Goal: Task Accomplishment & Management: Use online tool/utility

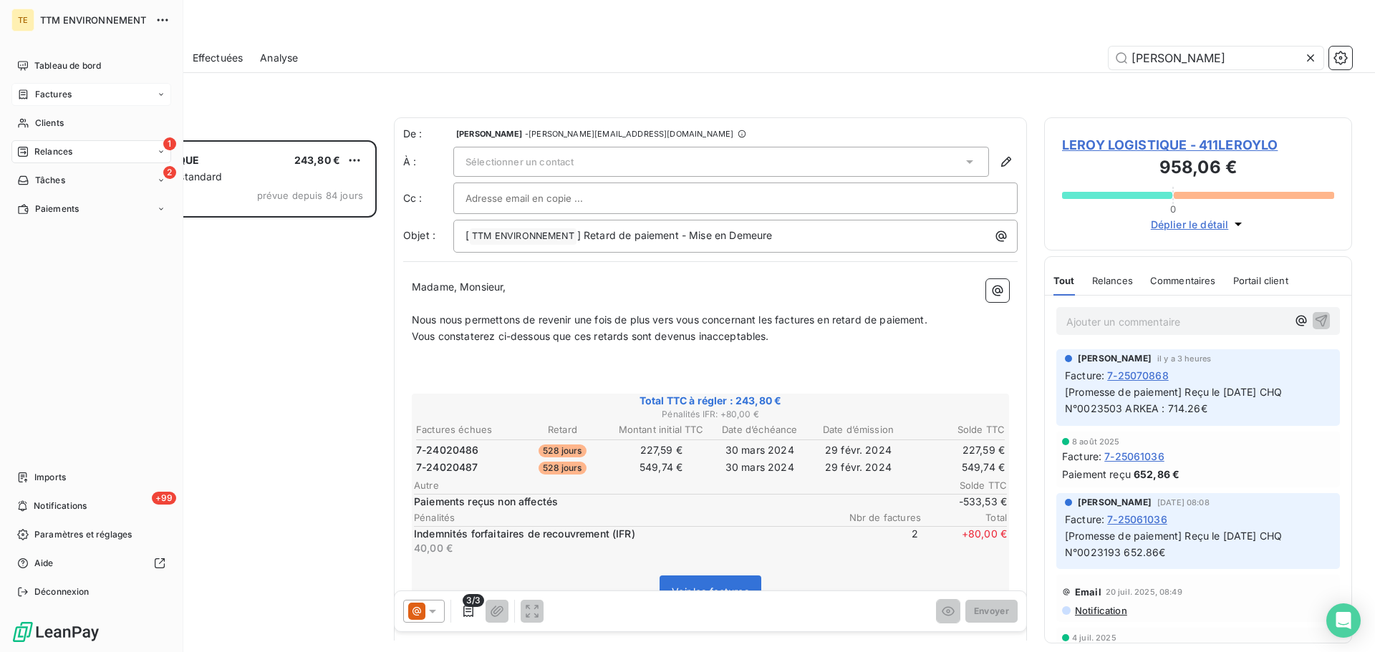
scroll to position [501, 297]
click at [77, 121] on div "Clients" at bounding box center [91, 123] width 160 height 23
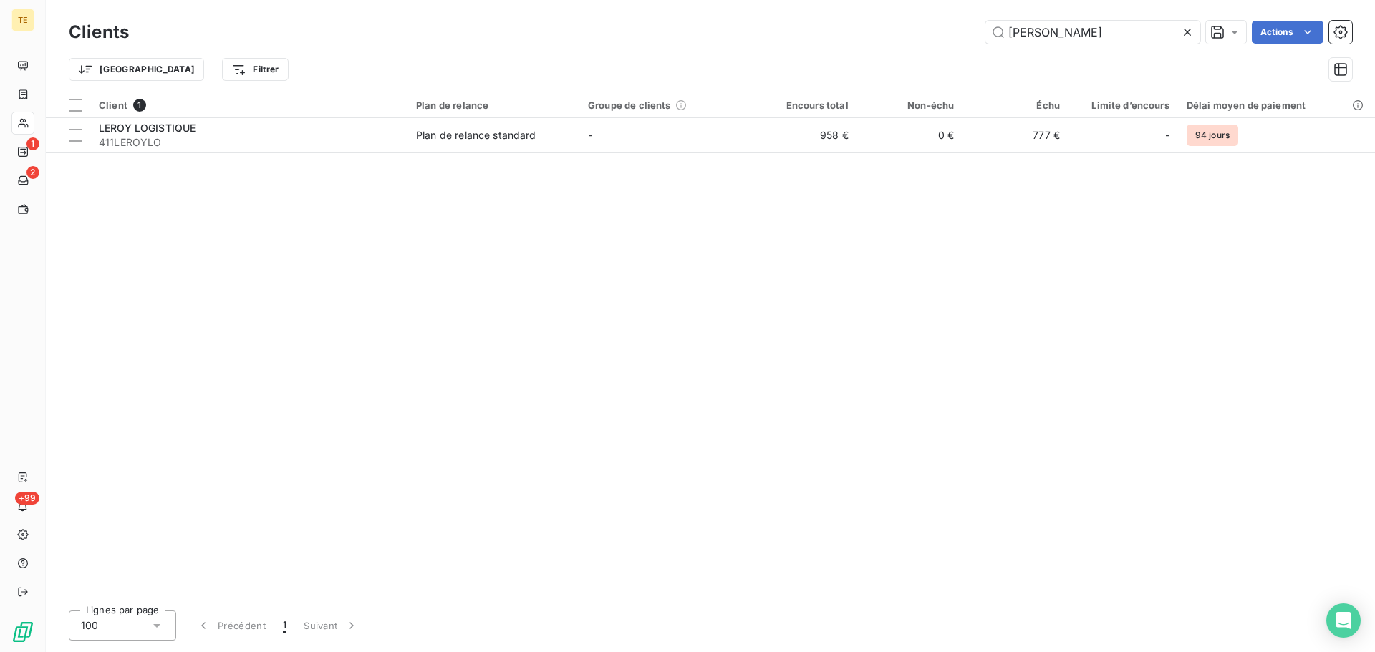
drag, startPoint x: 680, startPoint y: 77, endPoint x: 478, endPoint y: 73, distance: 202.7
click at [505, 75] on div "Clients [PERSON_NAME] Actions Trier Filtrer" at bounding box center [710, 54] width 1283 height 74
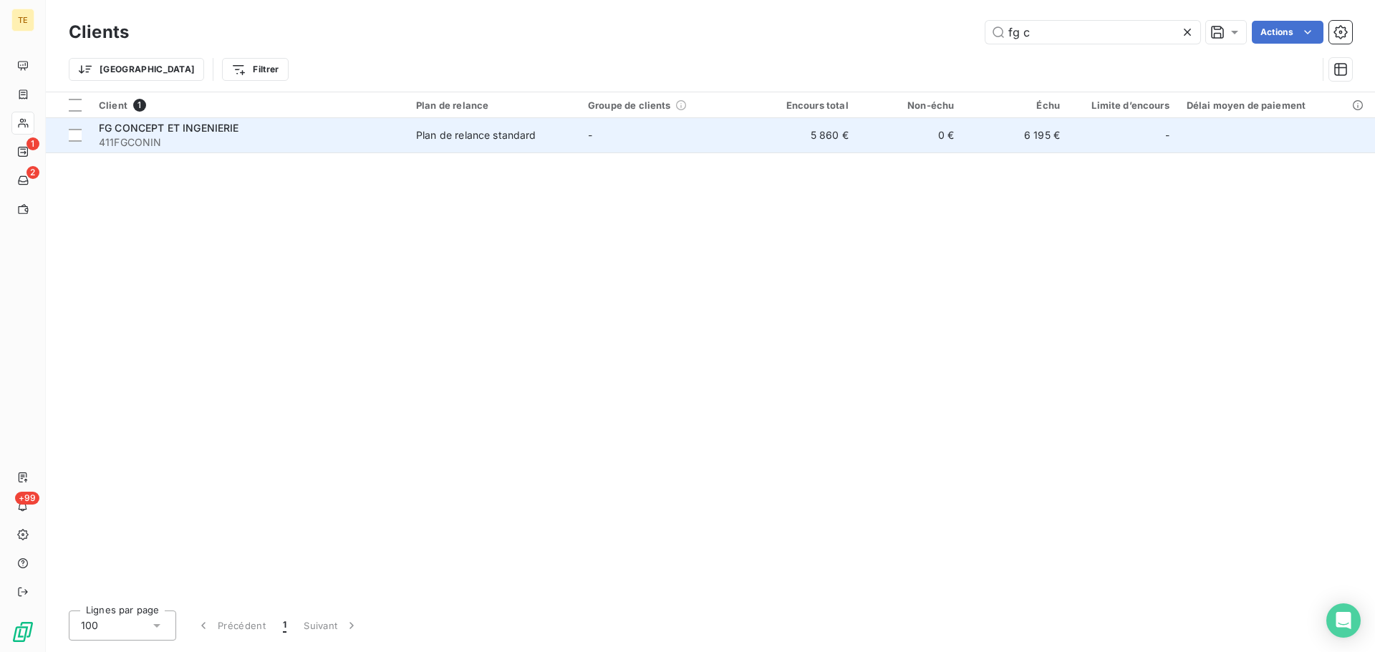
type input "fg c"
click at [233, 130] on span "FG CONCEPT ET INGENIERIE" at bounding box center [169, 128] width 140 height 12
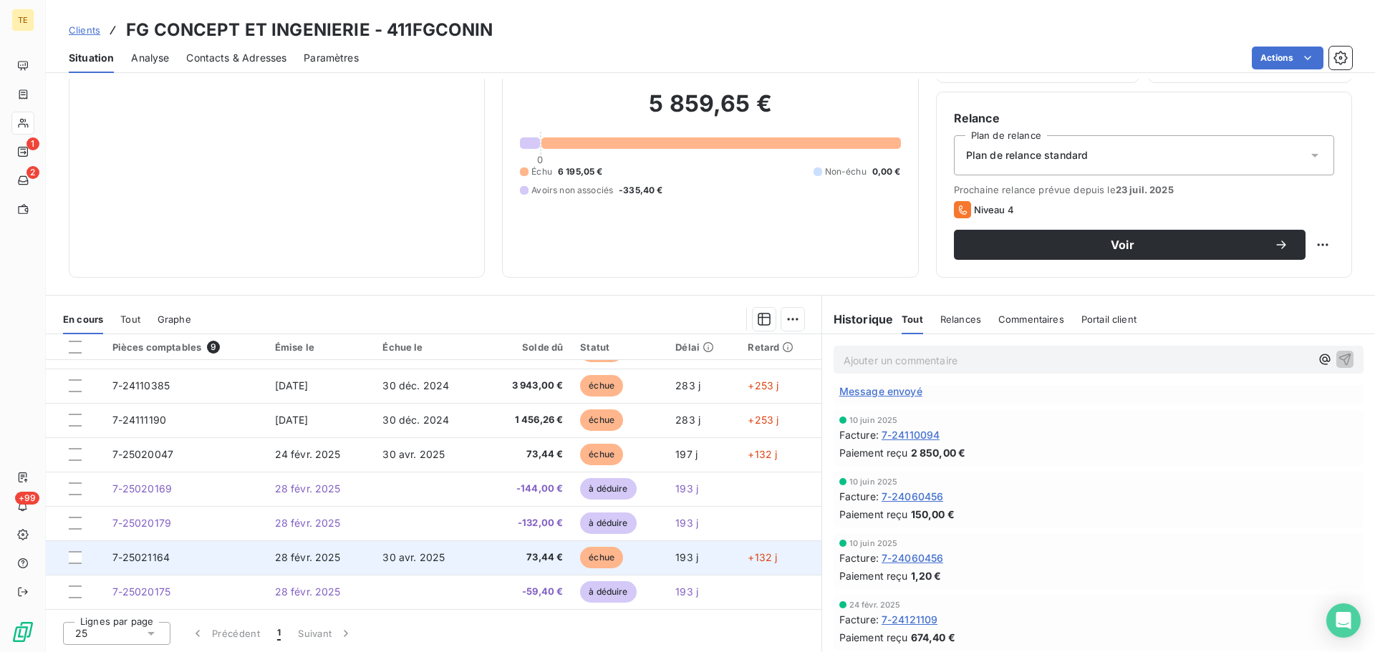
scroll to position [97, 0]
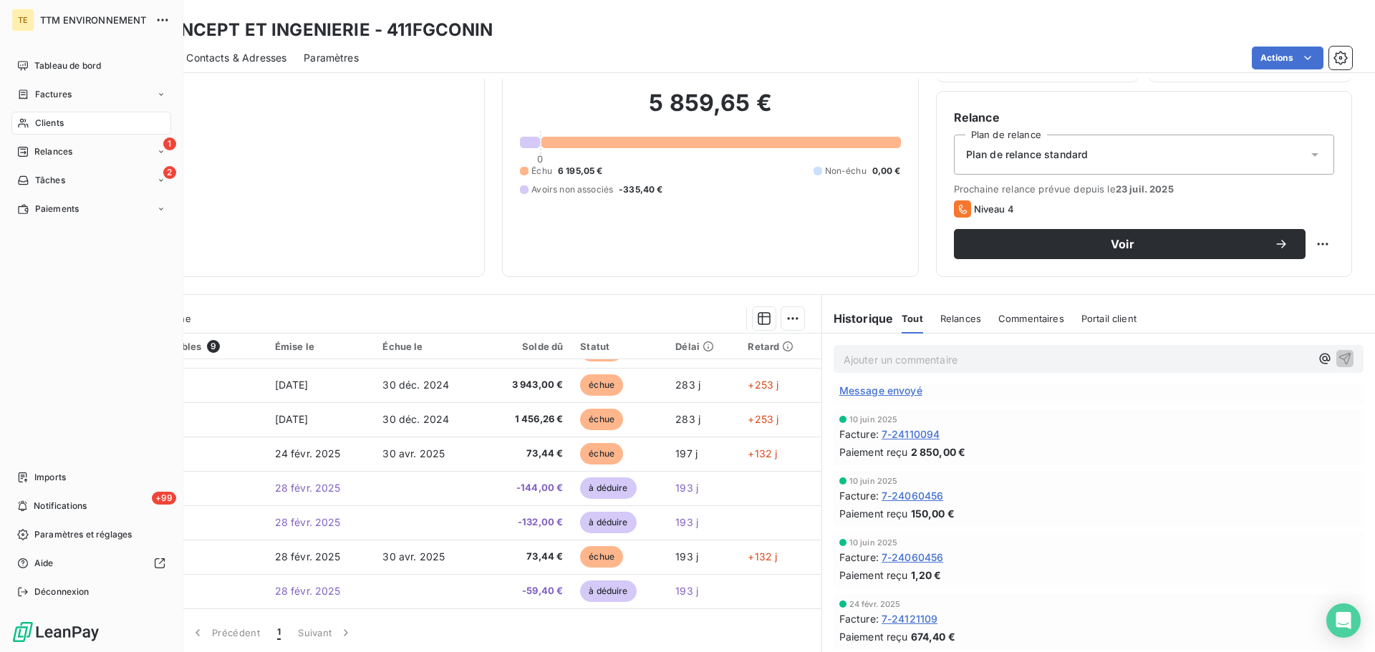
drag, startPoint x: 37, startPoint y: 153, endPoint x: 182, endPoint y: 150, distance: 145.4
click at [38, 153] on span "Relances" at bounding box center [53, 151] width 38 height 13
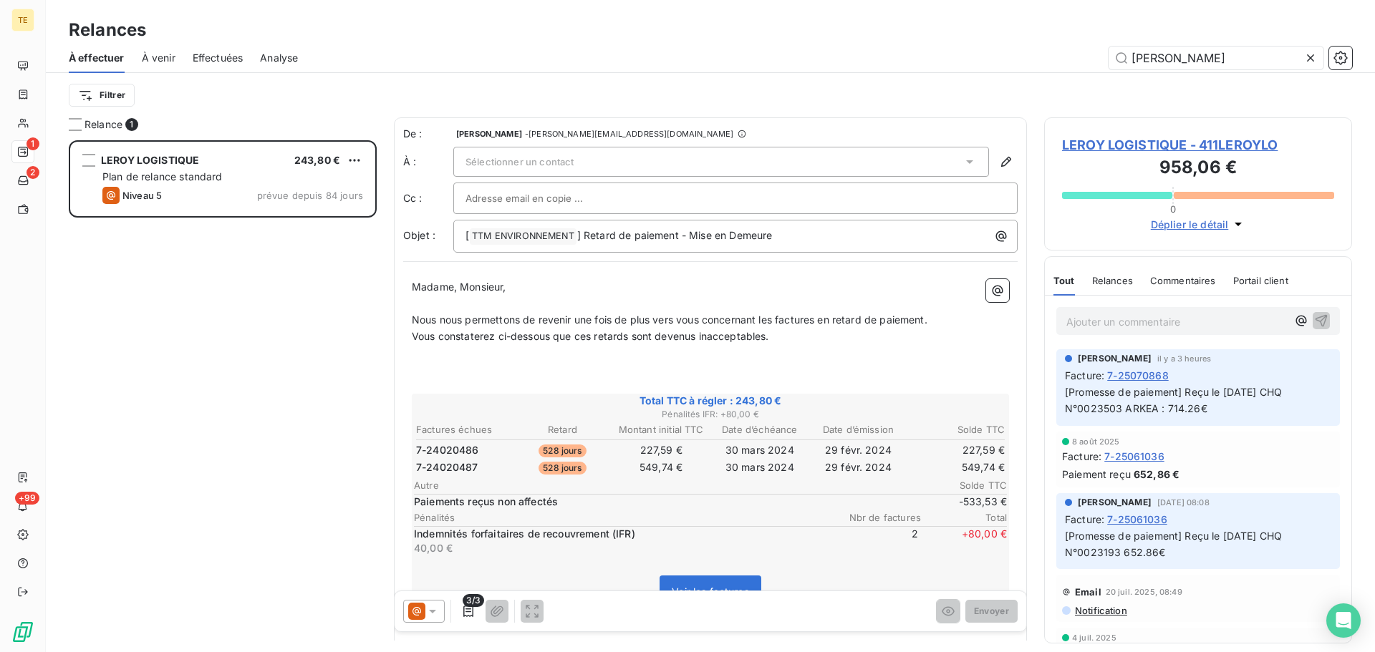
scroll to position [501, 297]
drag, startPoint x: 1167, startPoint y: 57, endPoint x: 852, endPoint y: 95, distance: 318.1
click at [852, 95] on div "À effectuer À venir Effectuées Analyse [PERSON_NAME]" at bounding box center [710, 80] width 1329 height 74
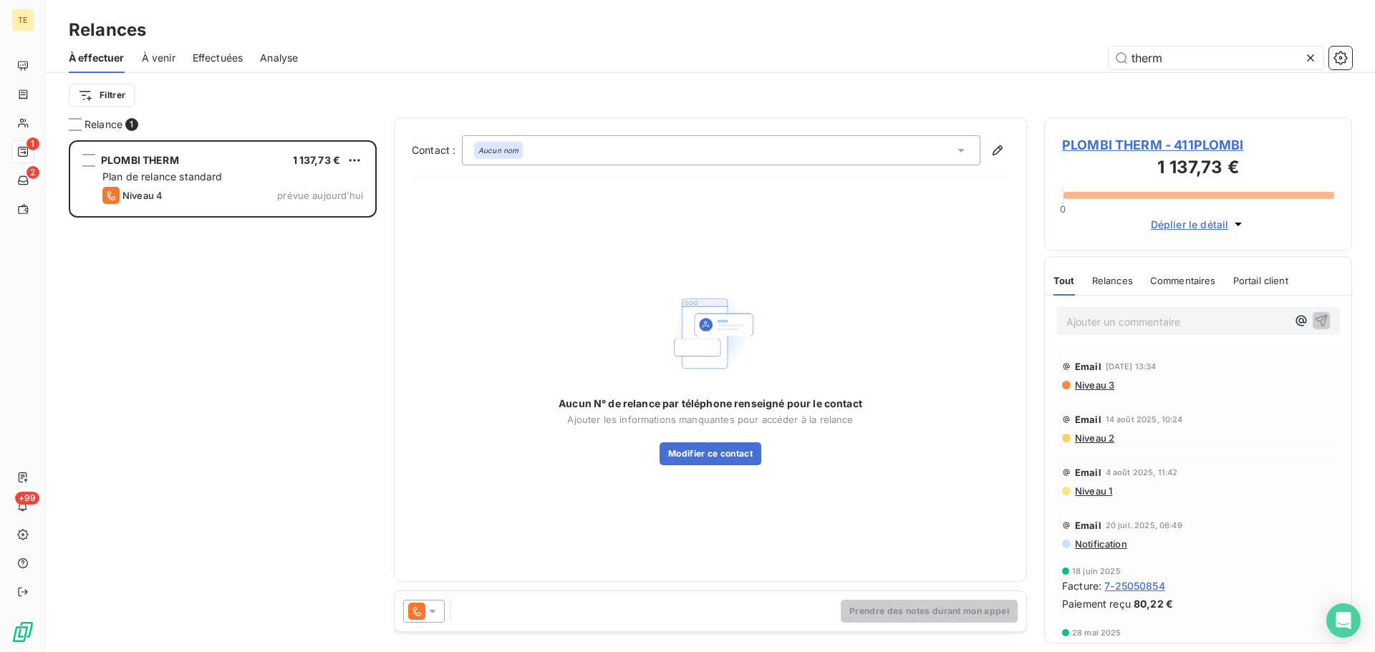
scroll to position [501, 297]
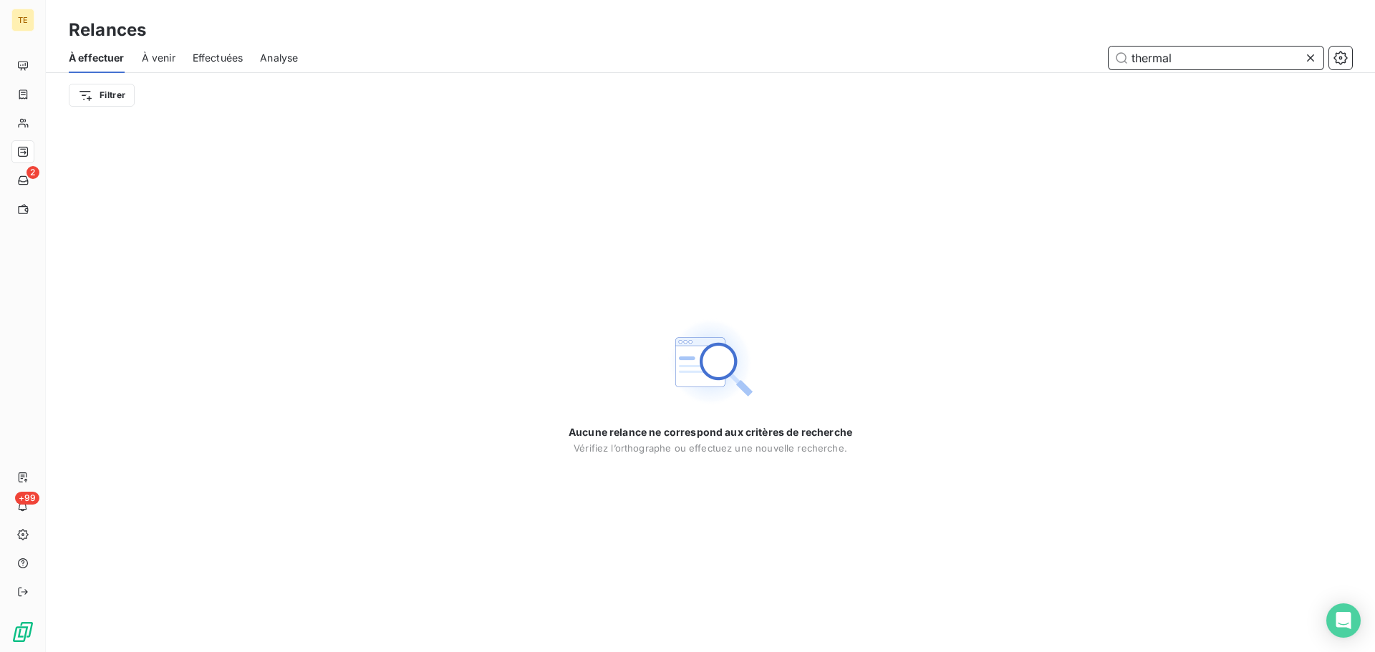
drag, startPoint x: 1186, startPoint y: 54, endPoint x: 932, endPoint y: 66, distance: 253.8
click at [936, 66] on div "thermal" at bounding box center [833, 58] width 1037 height 23
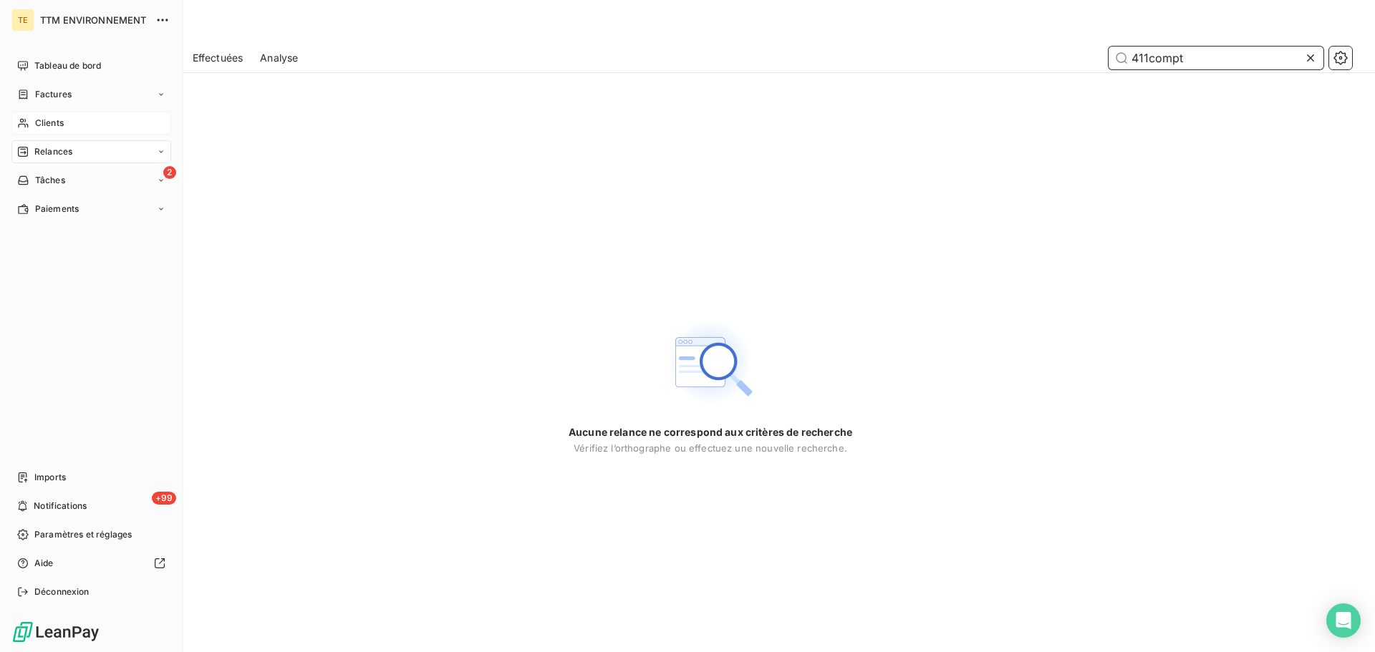
type input "411compt"
click at [59, 115] on div "Clients" at bounding box center [91, 123] width 160 height 23
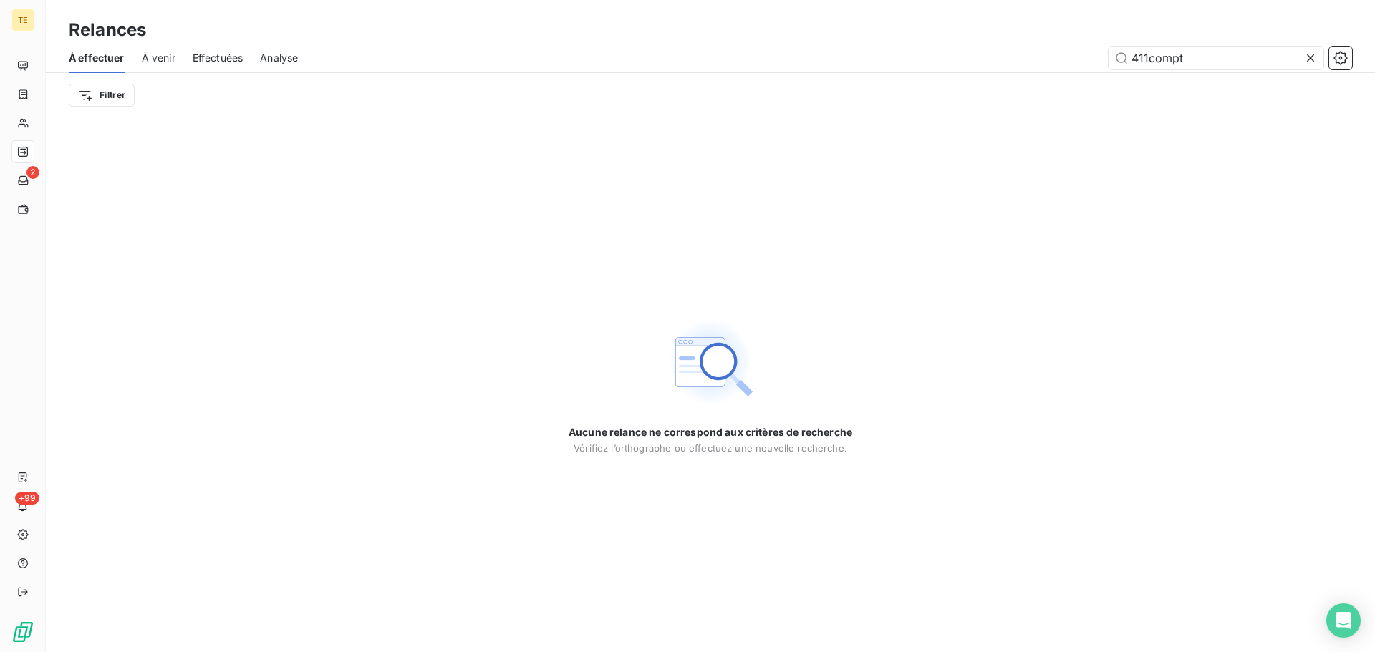
drag, startPoint x: 1234, startPoint y: 56, endPoint x: 935, endPoint y: 61, distance: 299.4
click at [941, 58] on div "411compt" at bounding box center [833, 58] width 1037 height 23
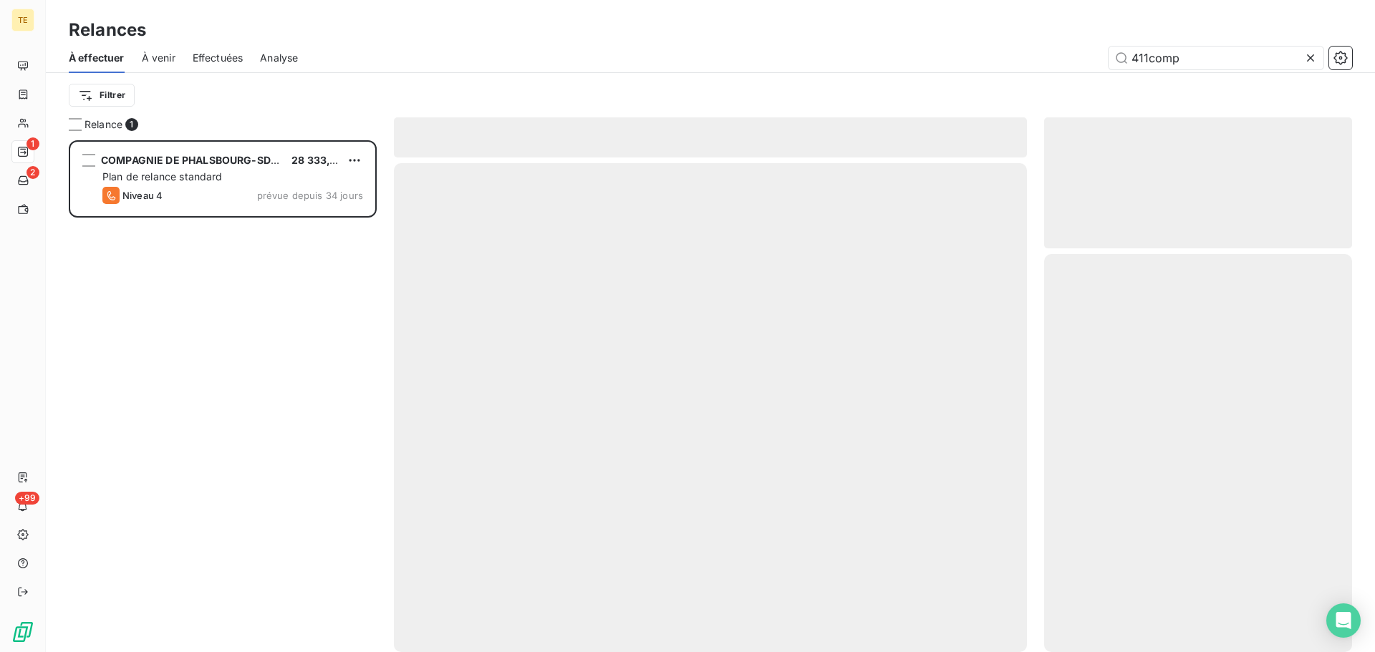
scroll to position [501, 297]
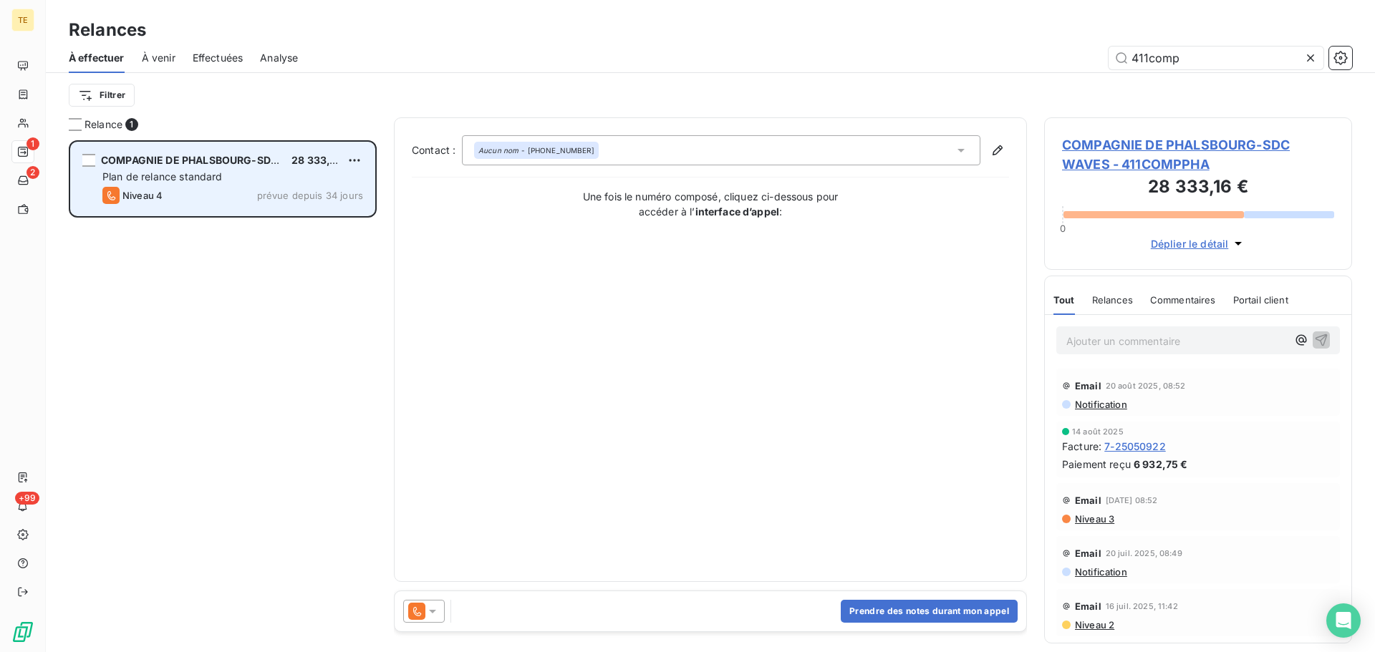
type input "411comp"
click at [194, 169] on div "COMPAGNIE DE PHALSBOURG-SDC WAVES 28 333,16 € Plan de relance standard Niveau 4…" at bounding box center [223, 179] width 304 height 73
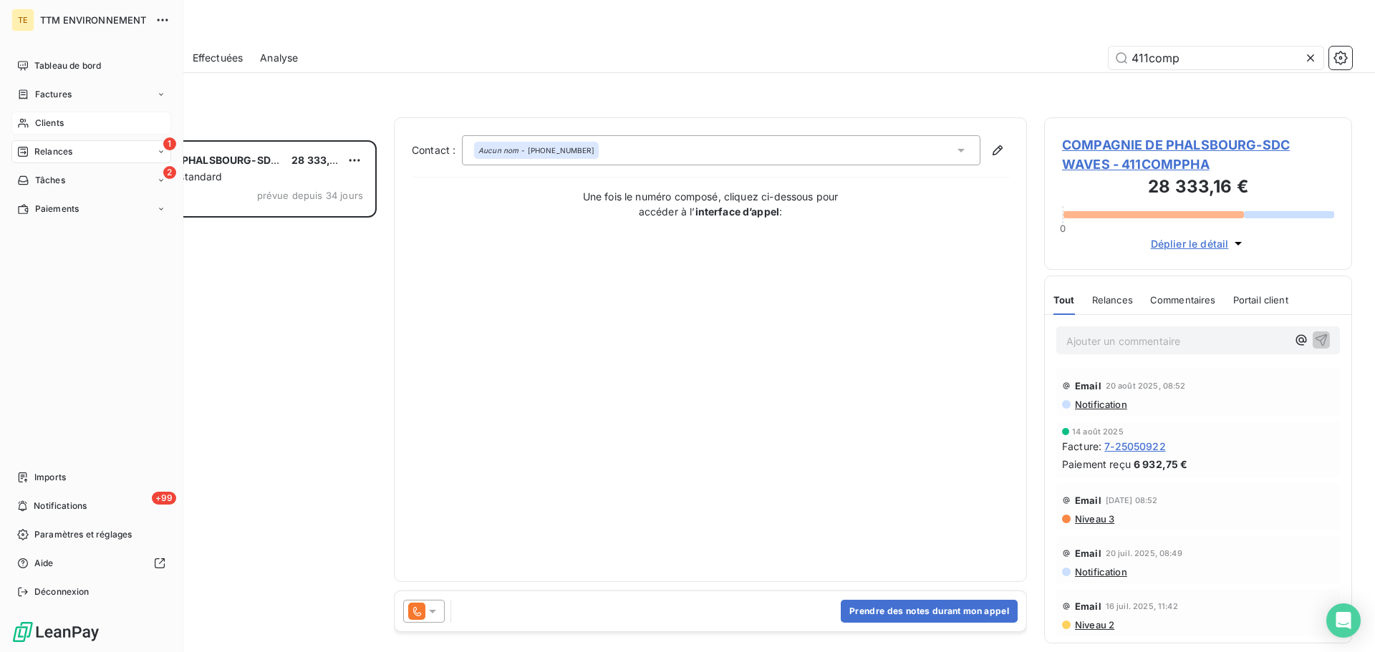
click at [43, 120] on span "Clients" at bounding box center [49, 123] width 29 height 13
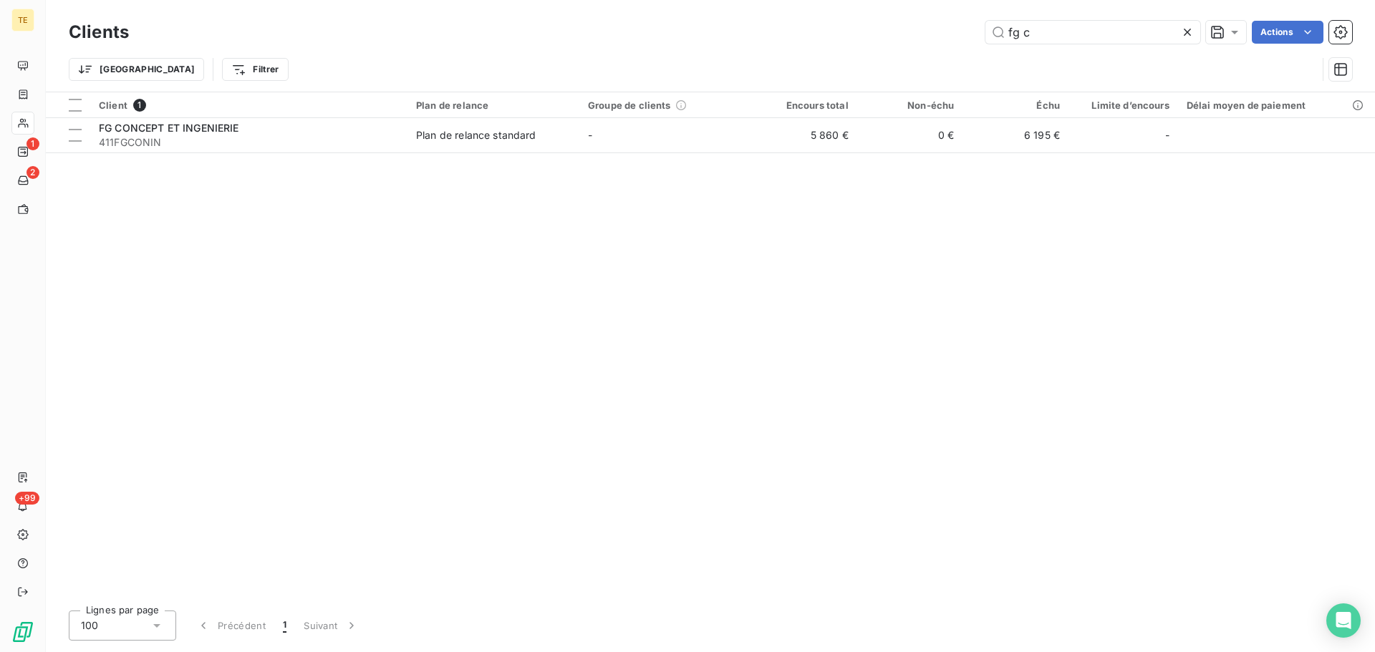
drag, startPoint x: 1036, startPoint y: 32, endPoint x: 809, endPoint y: 43, distance: 227.3
click at [809, 43] on div "fg c Actions" at bounding box center [749, 32] width 1206 height 23
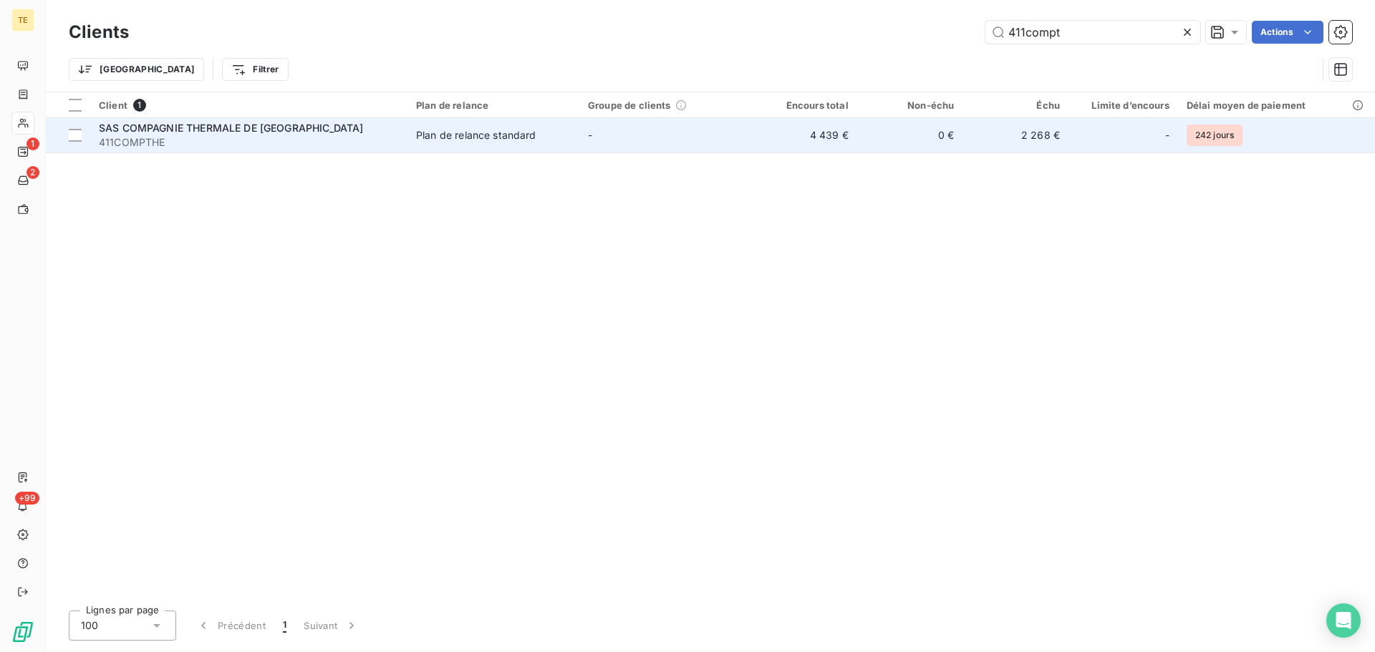
type input "411compt"
click at [314, 138] on span "411COMPTHE" at bounding box center [249, 142] width 300 height 14
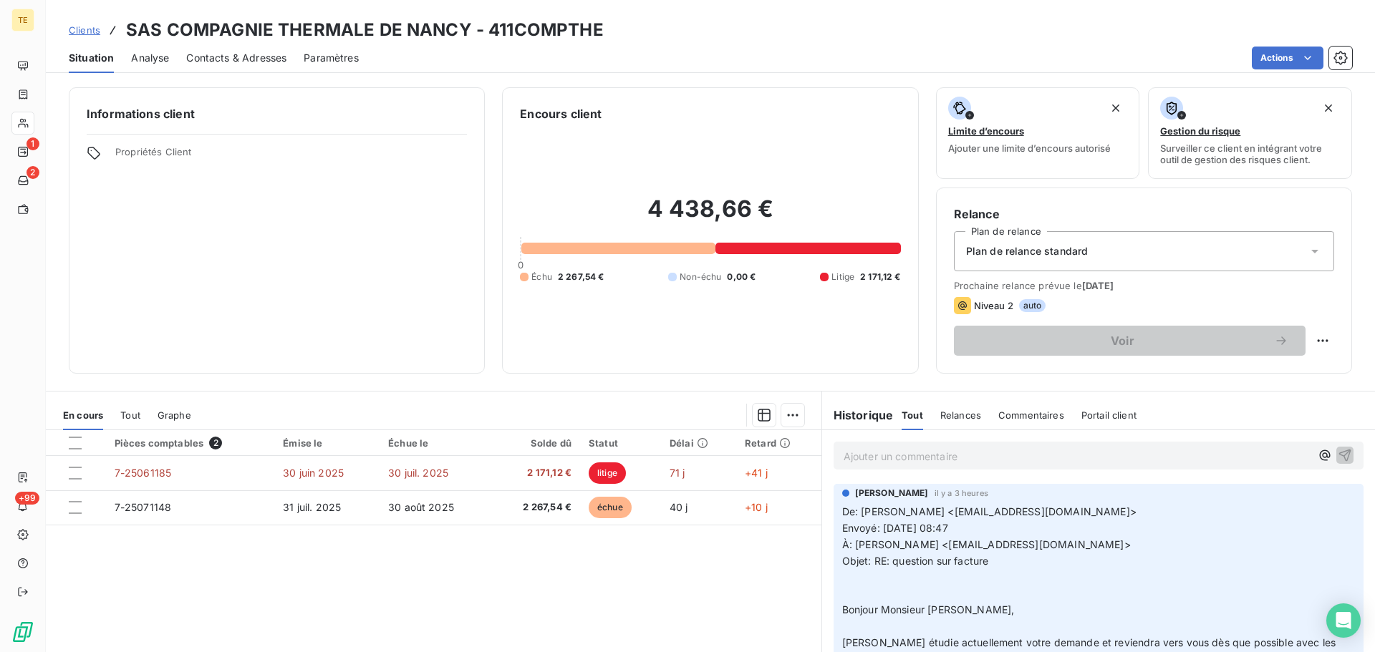
click at [93, 31] on span "Clients" at bounding box center [85, 29] width 32 height 11
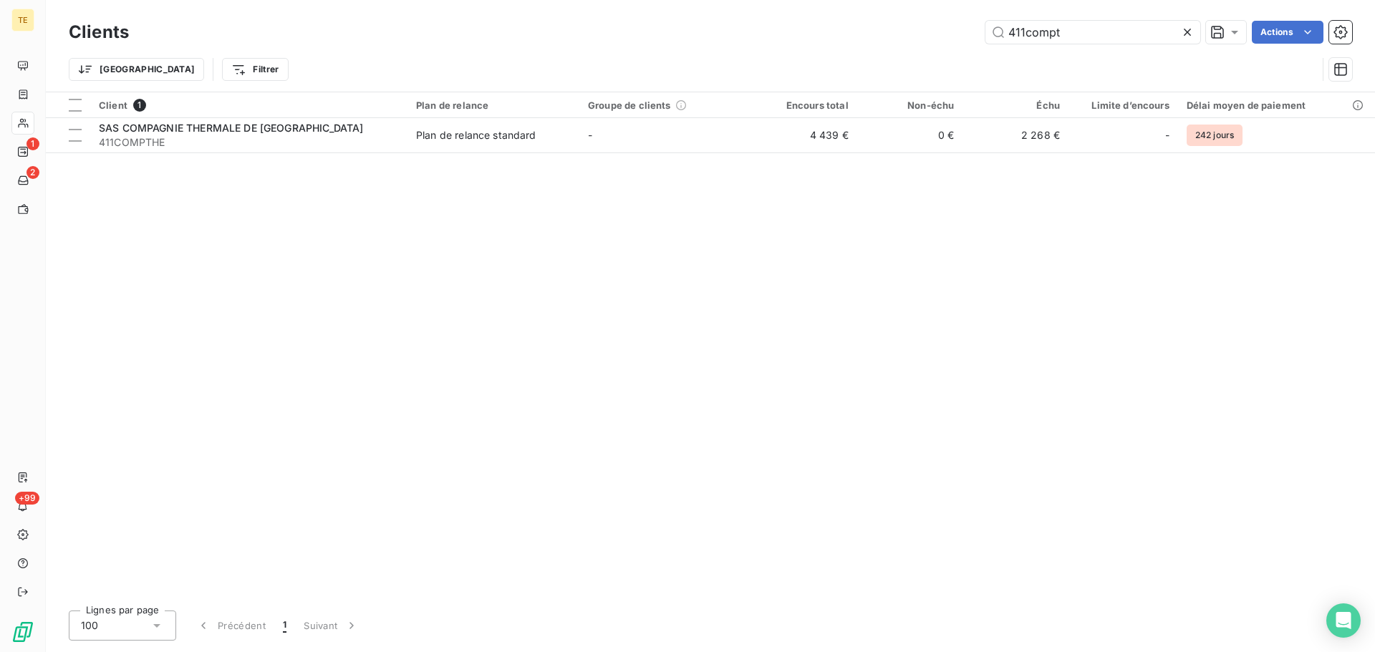
drag, startPoint x: 1106, startPoint y: 36, endPoint x: 770, endPoint y: 46, distance: 336.7
click at [773, 46] on div "Clients 411compt Actions" at bounding box center [710, 32] width 1283 height 30
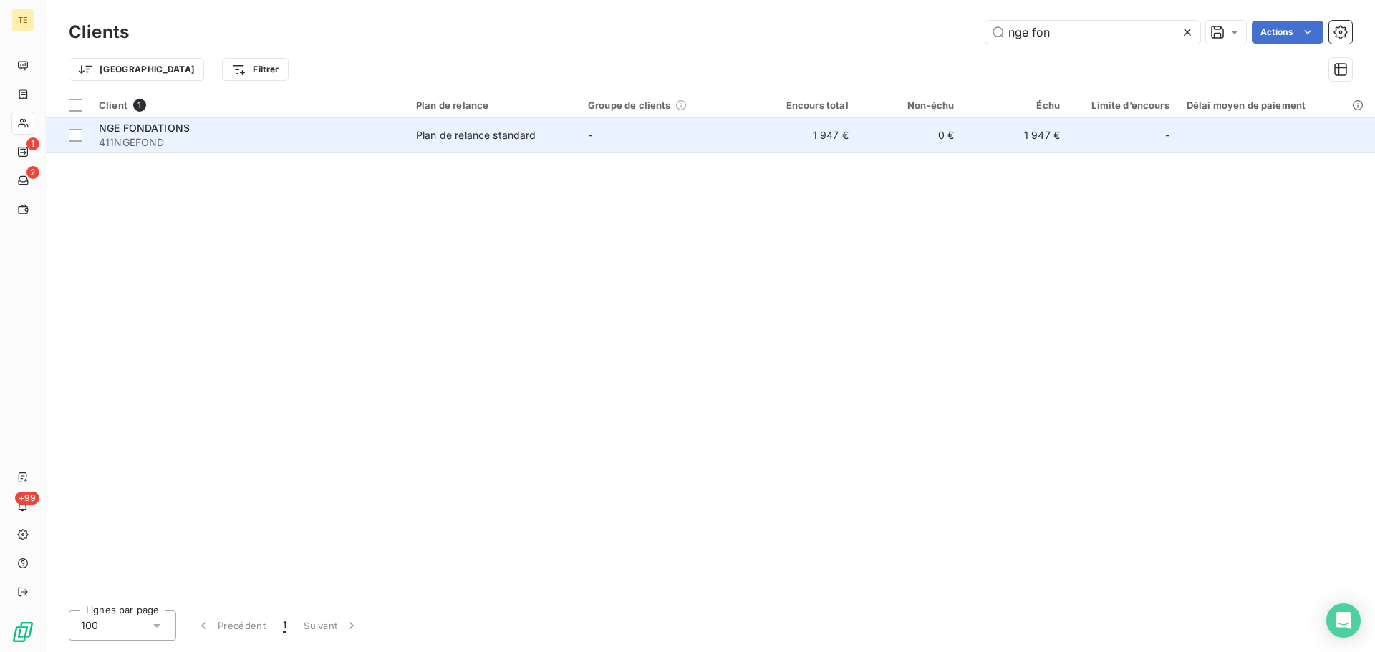
type input "nge fon"
click at [531, 140] on div "Plan de relance standard" at bounding box center [476, 135] width 120 height 14
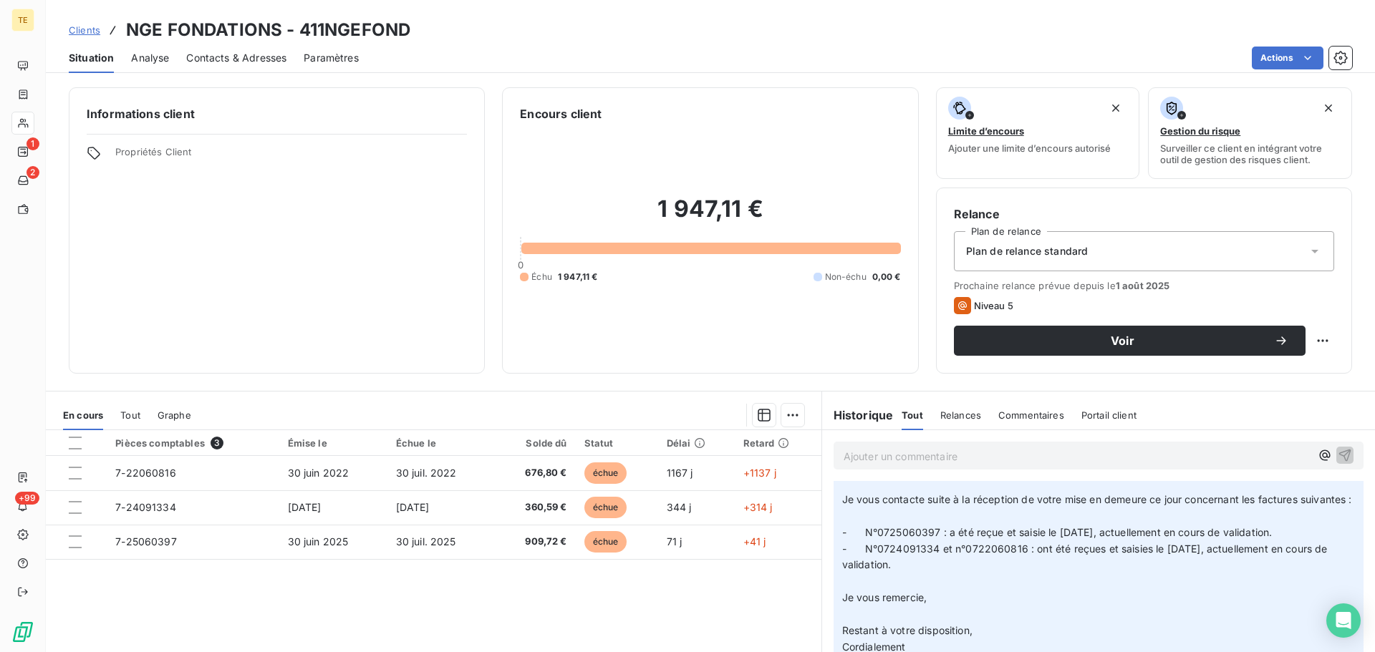
scroll to position [215, 0]
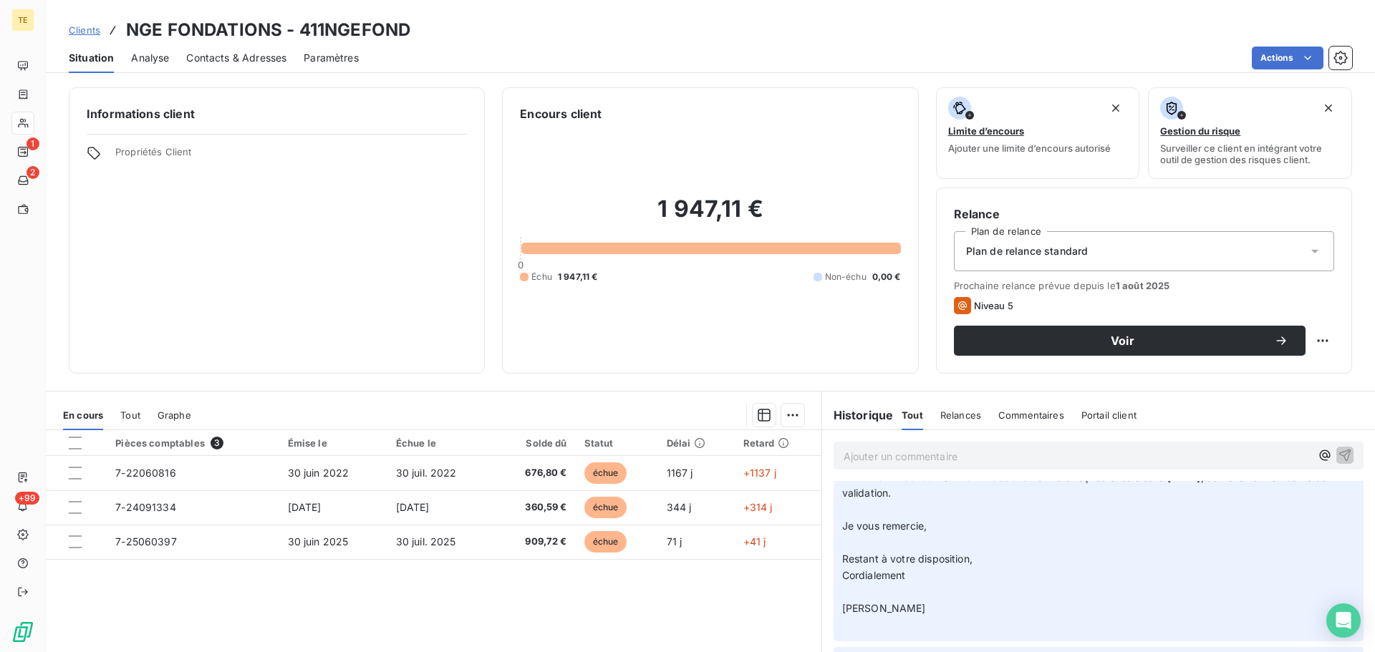
drag, startPoint x: 92, startPoint y: 28, endPoint x: 118, endPoint y: 19, distance: 27.2
click at [92, 28] on span "Clients" at bounding box center [85, 29] width 32 height 11
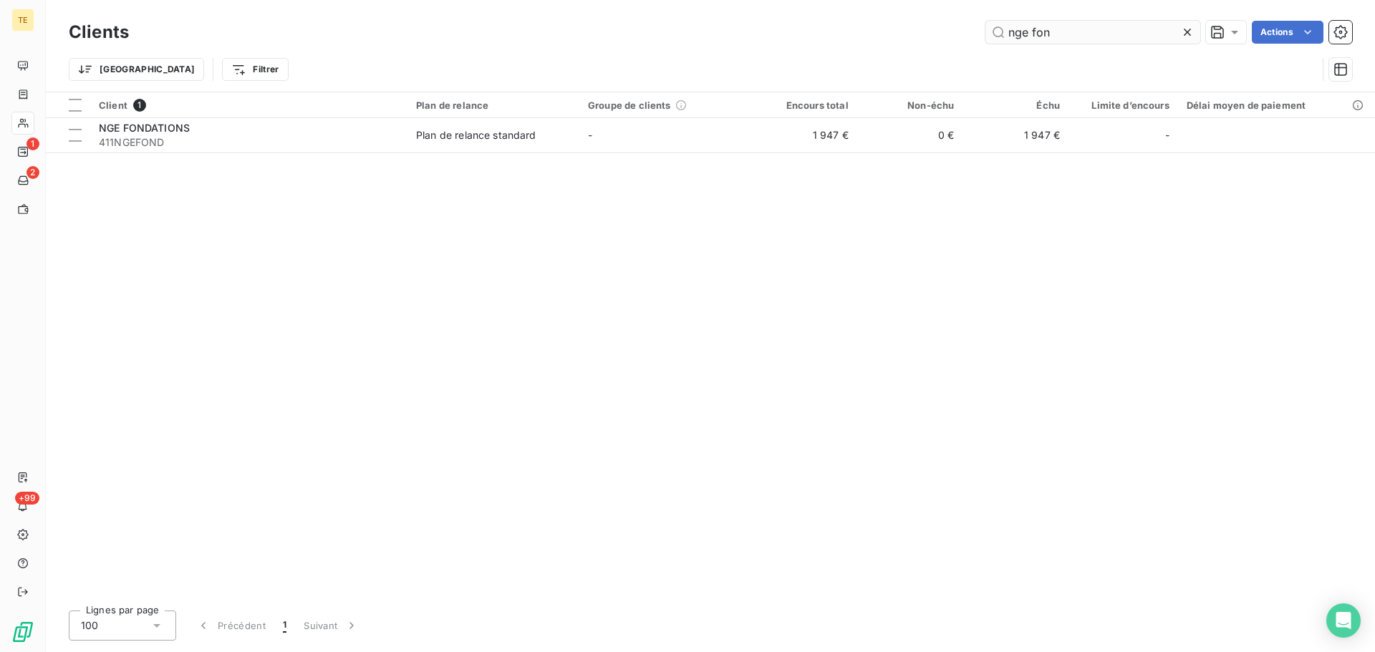
click at [1112, 35] on input "nge fon" at bounding box center [1092, 32] width 215 height 23
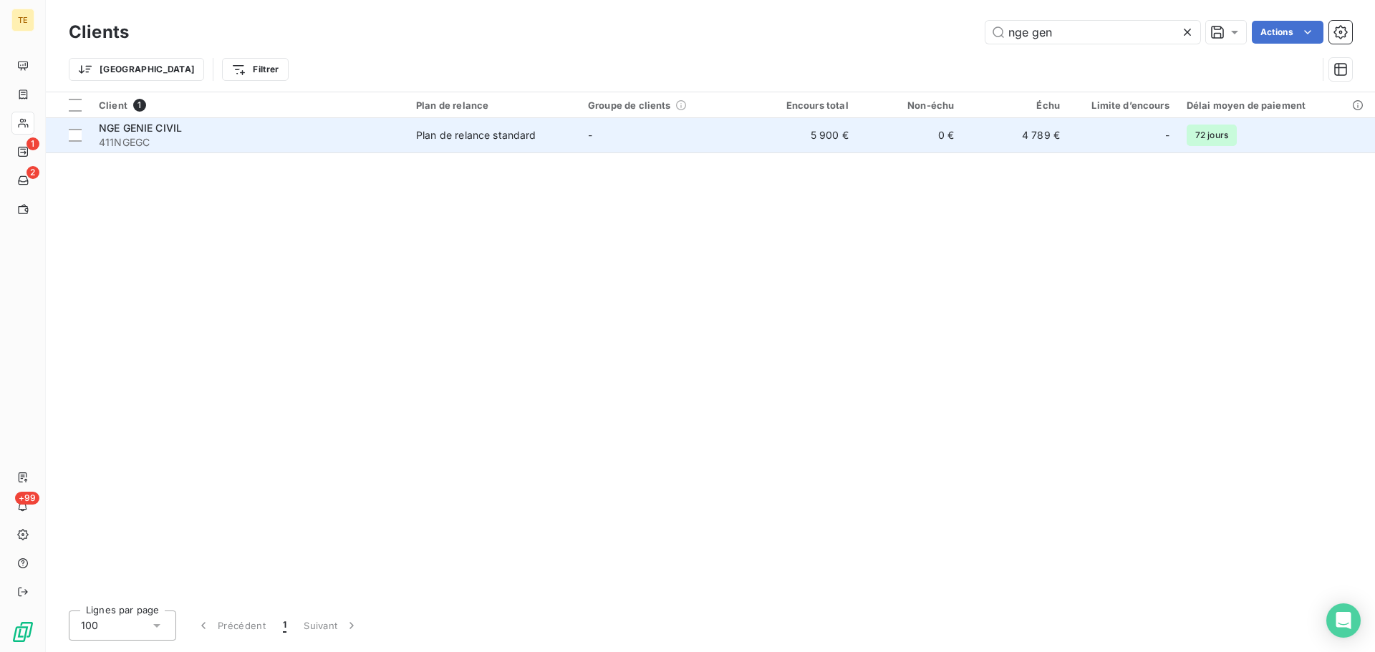
type input "nge gen"
click at [158, 143] on span "411NGEGC" at bounding box center [249, 142] width 300 height 14
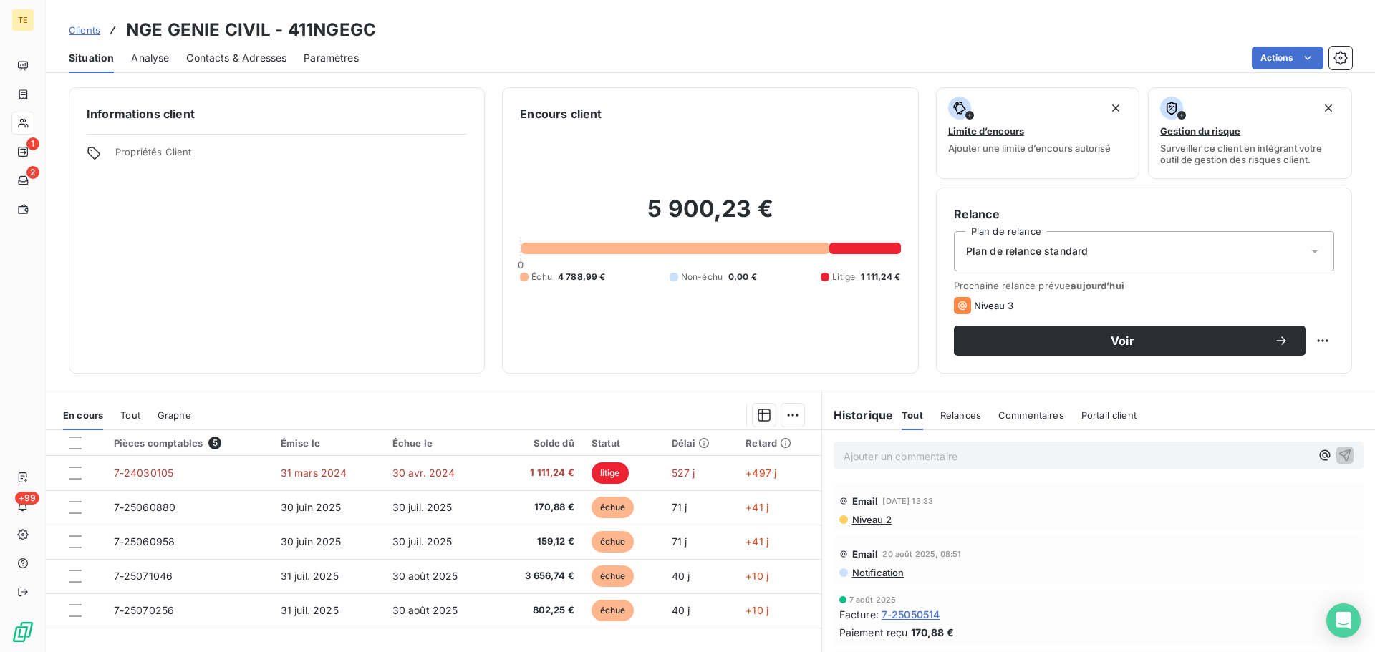
click at [75, 32] on span "Clients" at bounding box center [85, 29] width 32 height 11
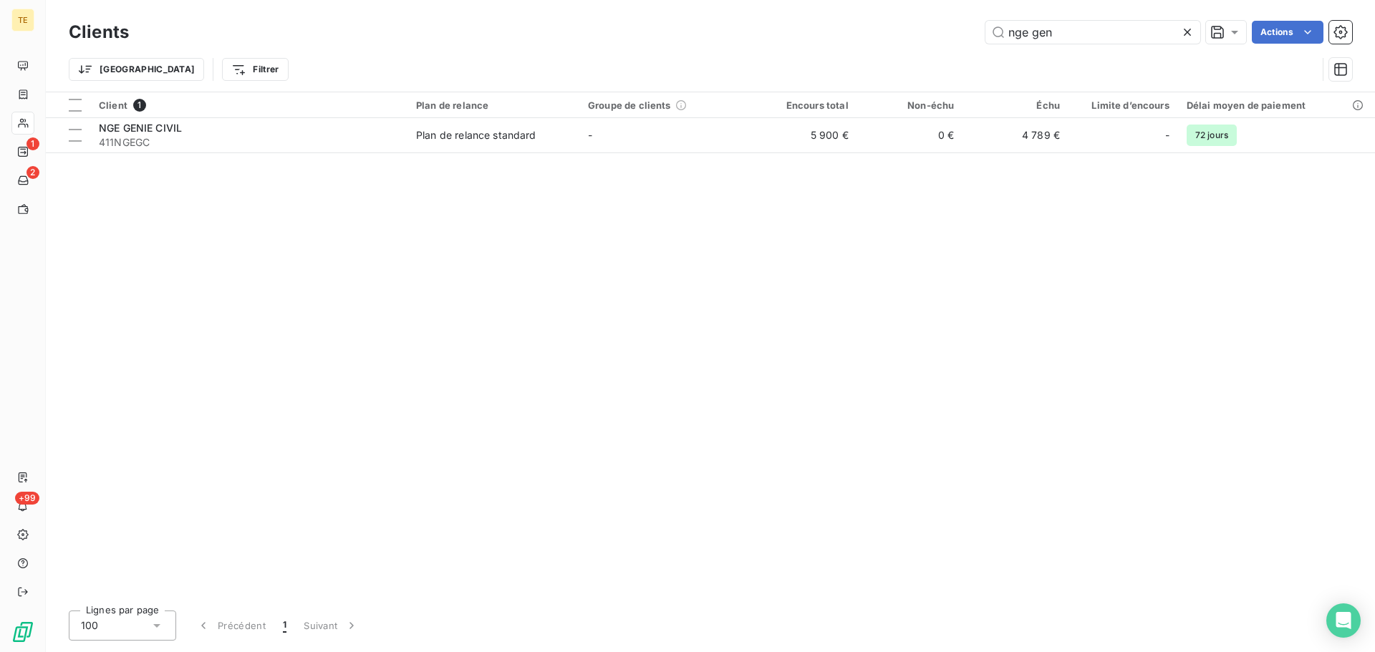
drag, startPoint x: 1081, startPoint y: 40, endPoint x: 503, endPoint y: 57, distance: 578.2
click at [558, 53] on div "Clients nge gen Actions Trier Filtrer" at bounding box center [710, 54] width 1283 height 74
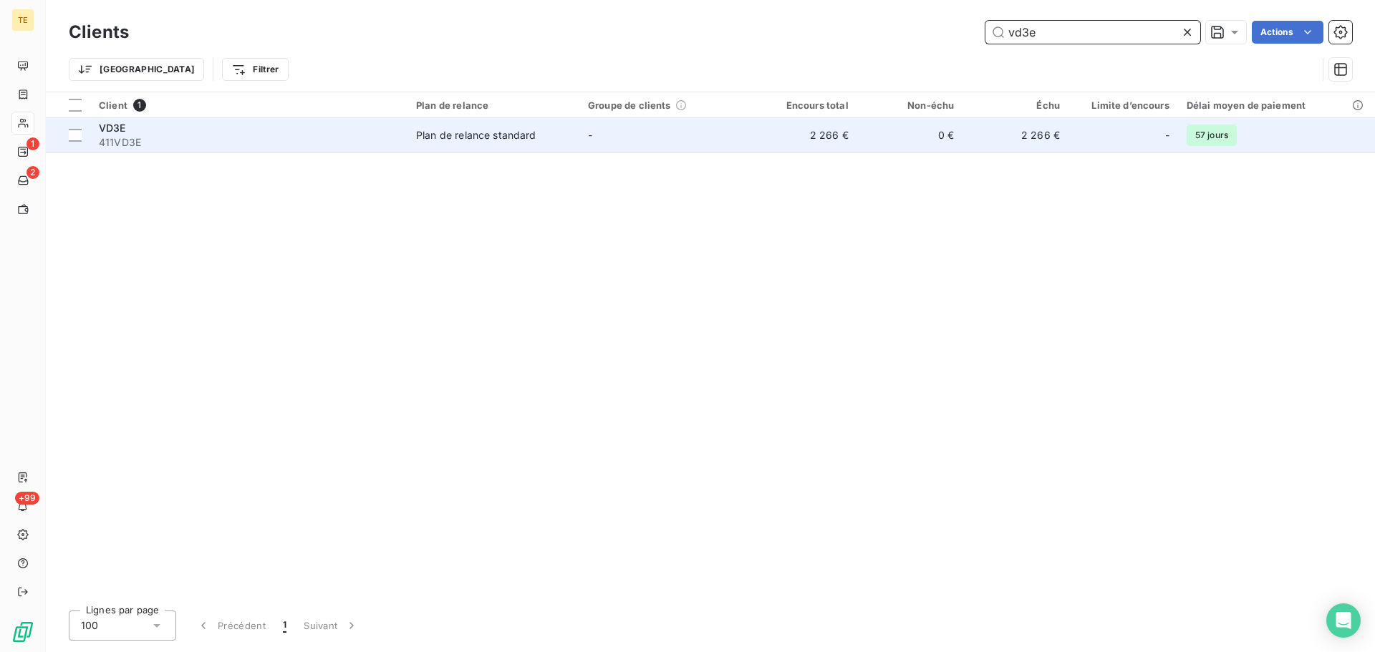
type input "vd3e"
click at [389, 126] on div "VD3E" at bounding box center [249, 128] width 300 height 14
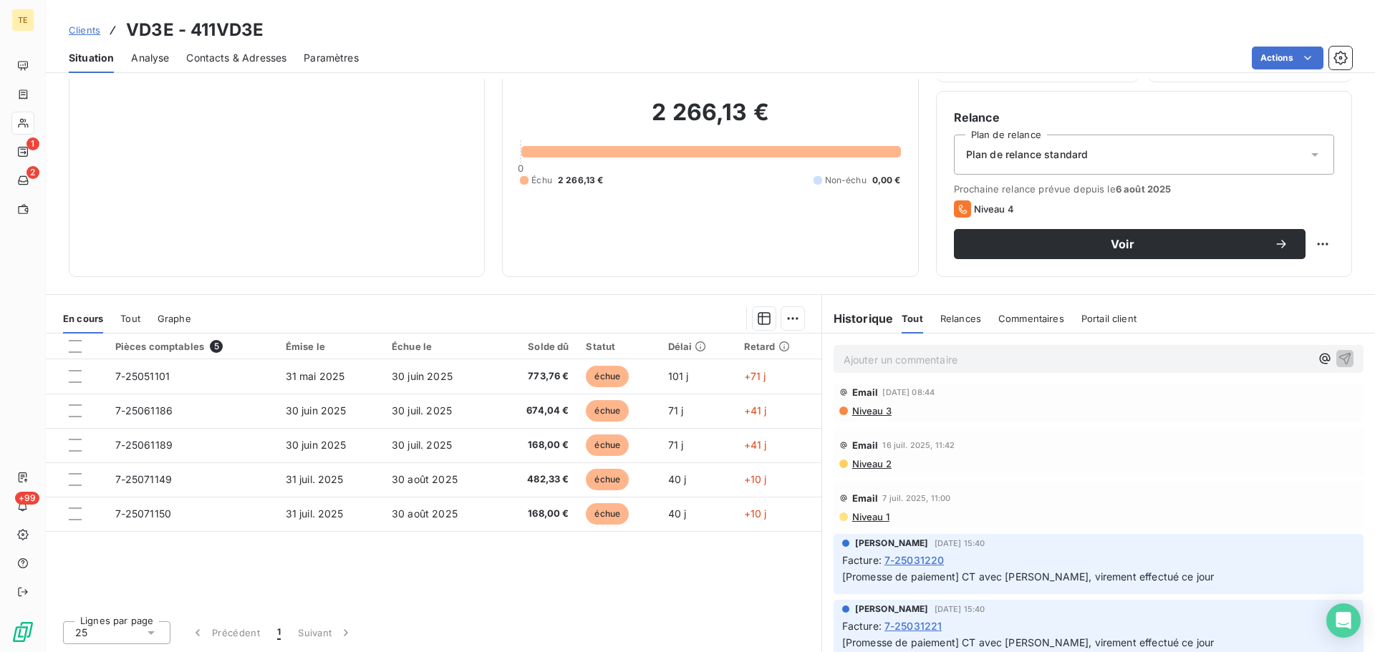
scroll to position [358, 0]
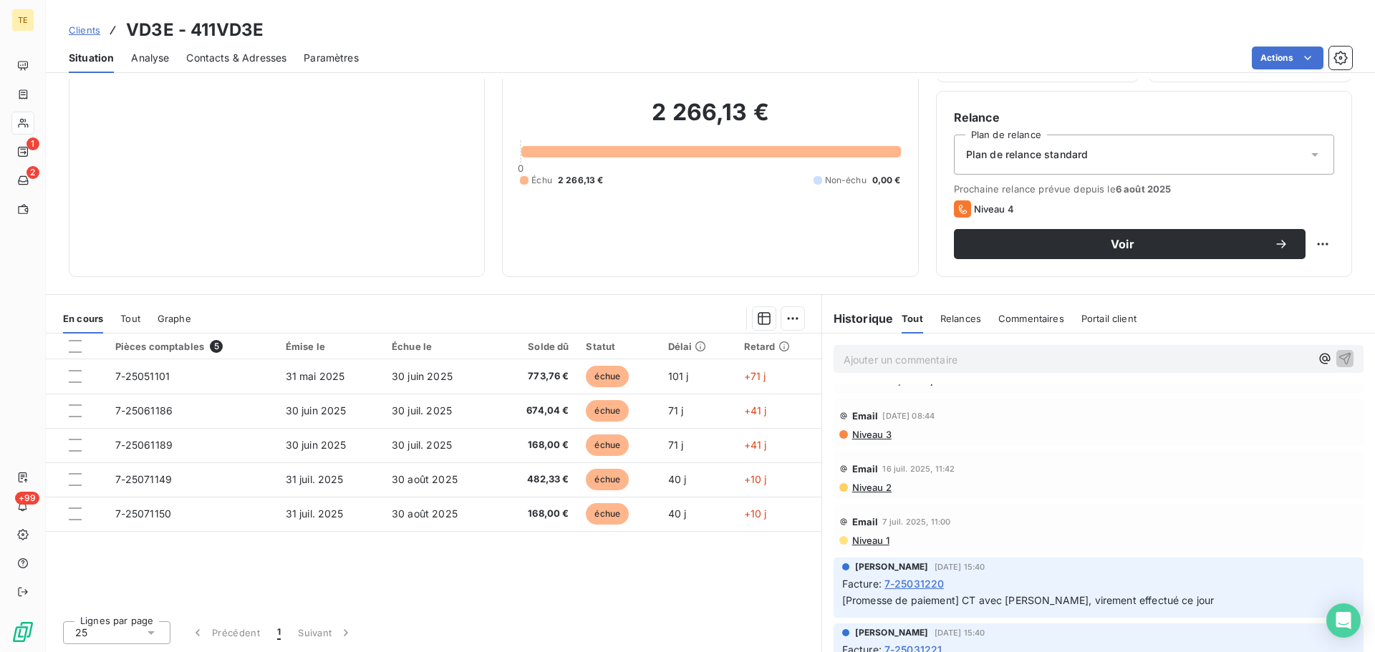
click at [854, 431] on span "Niveau 3" at bounding box center [871, 434] width 41 height 11
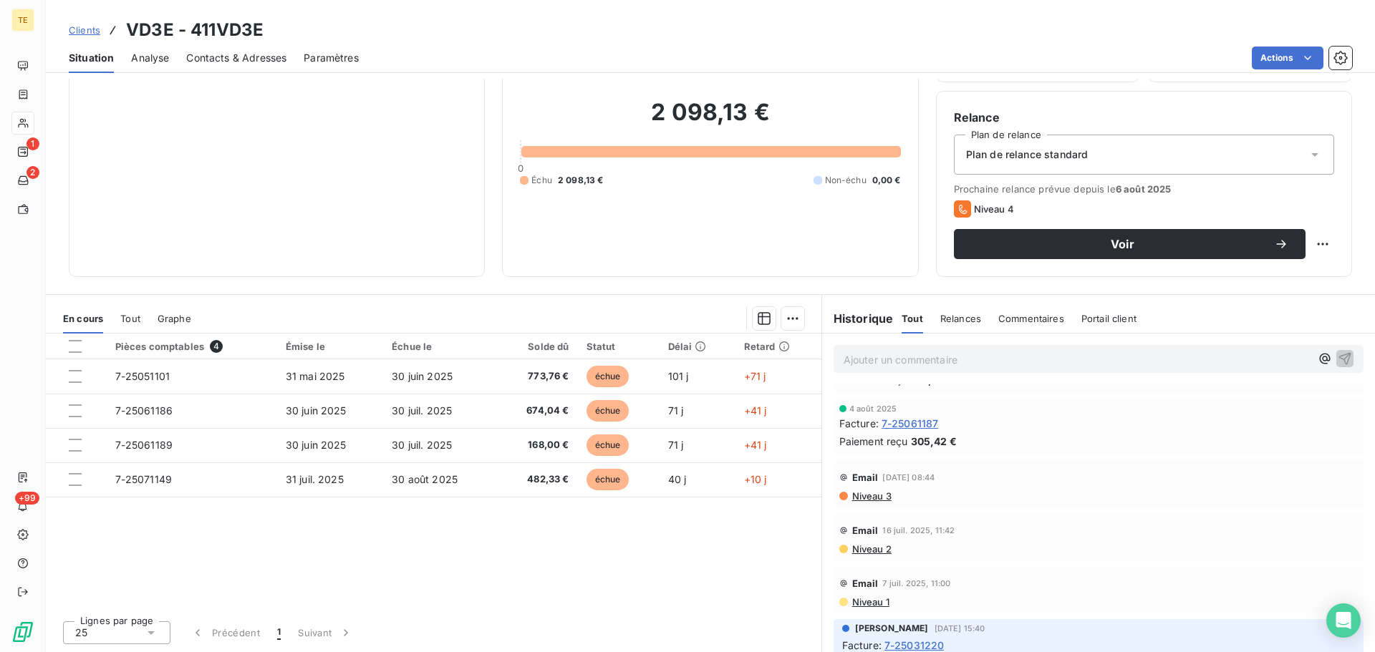
scroll to position [420, 0]
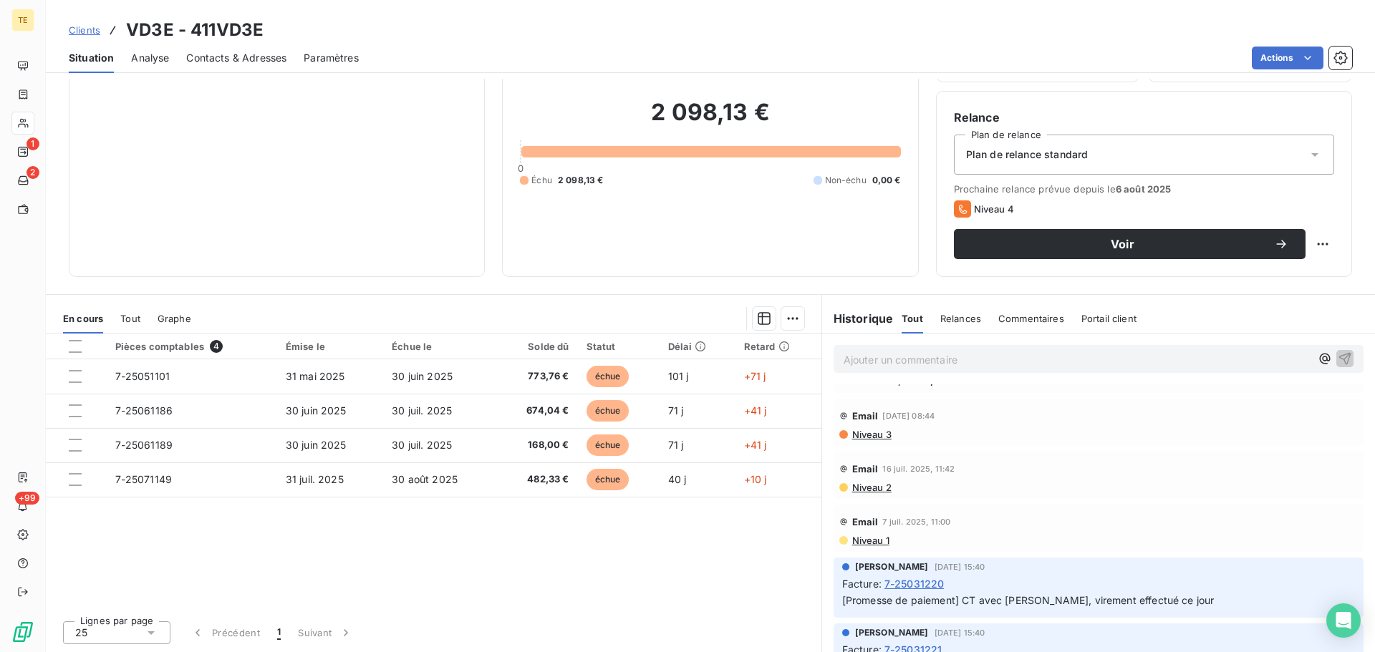
click at [97, 27] on span "Clients" at bounding box center [85, 29] width 32 height 11
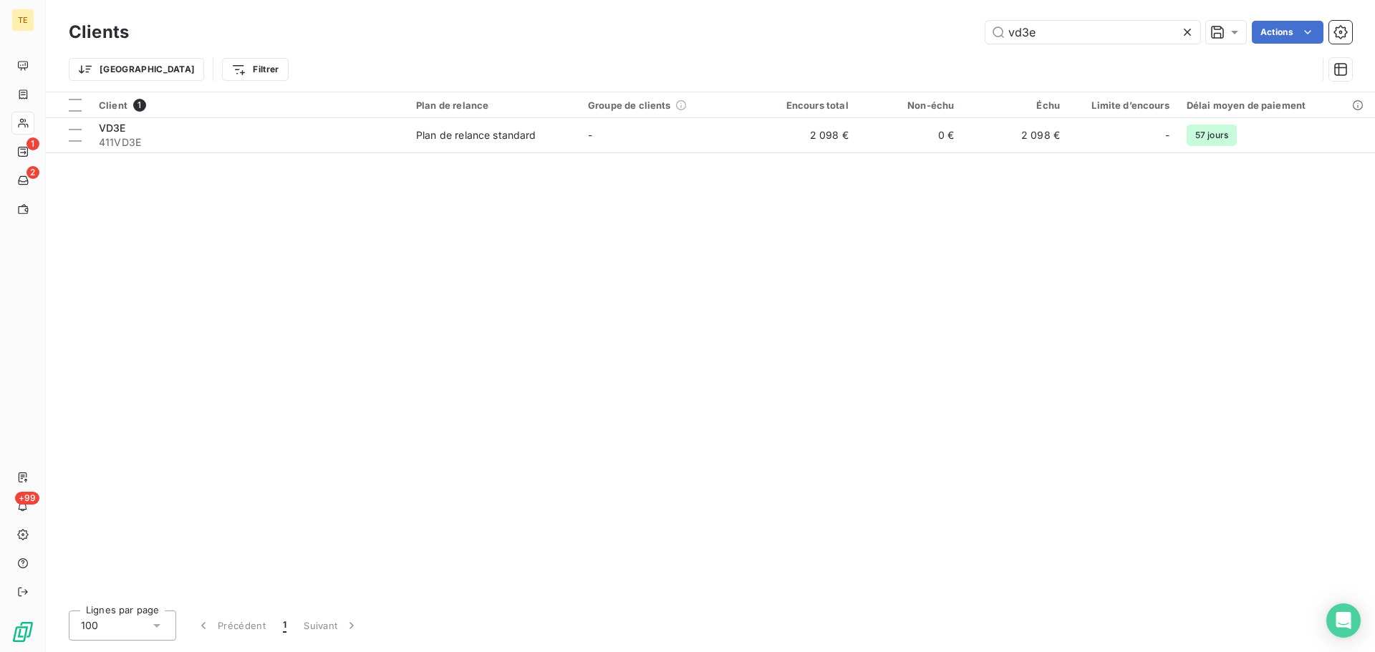
drag, startPoint x: 1109, startPoint y: 27, endPoint x: 514, endPoint y: 21, distance: 594.5
click at [514, 21] on div "vd3e Actions" at bounding box center [749, 32] width 1206 height 23
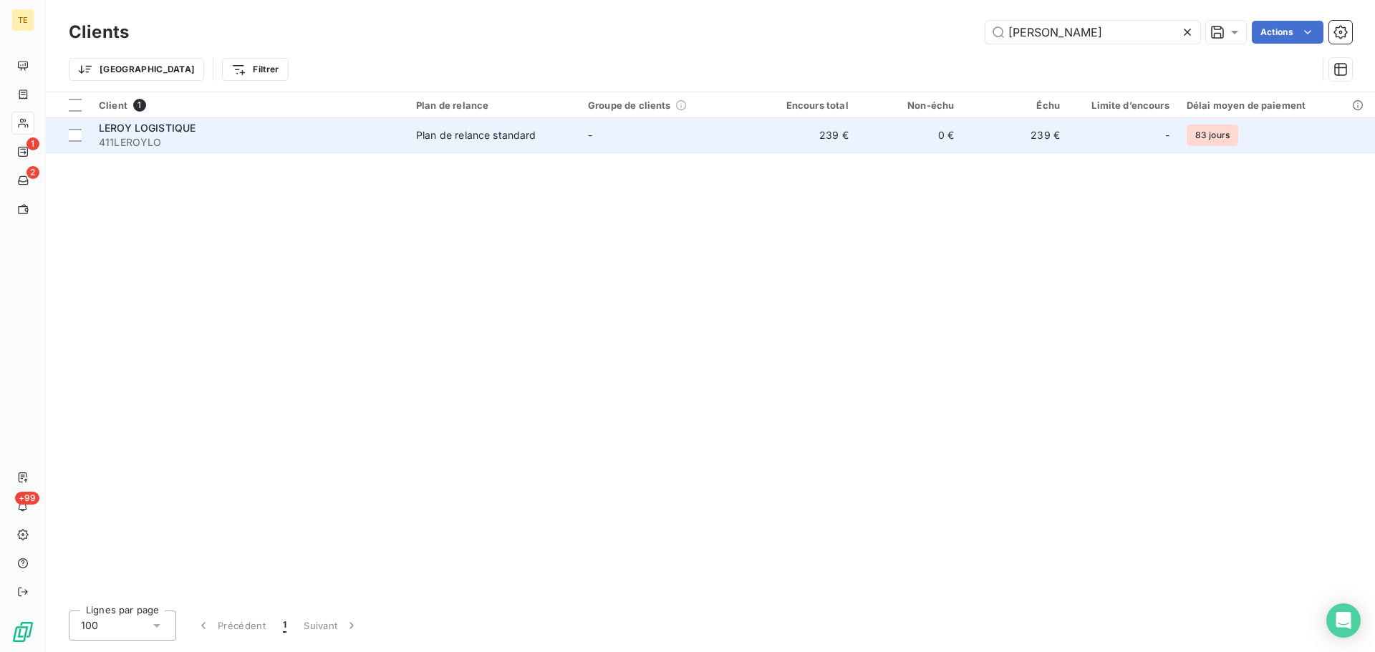
type input "[PERSON_NAME]"
click at [481, 139] on div "Plan de relance standard" at bounding box center [476, 135] width 120 height 14
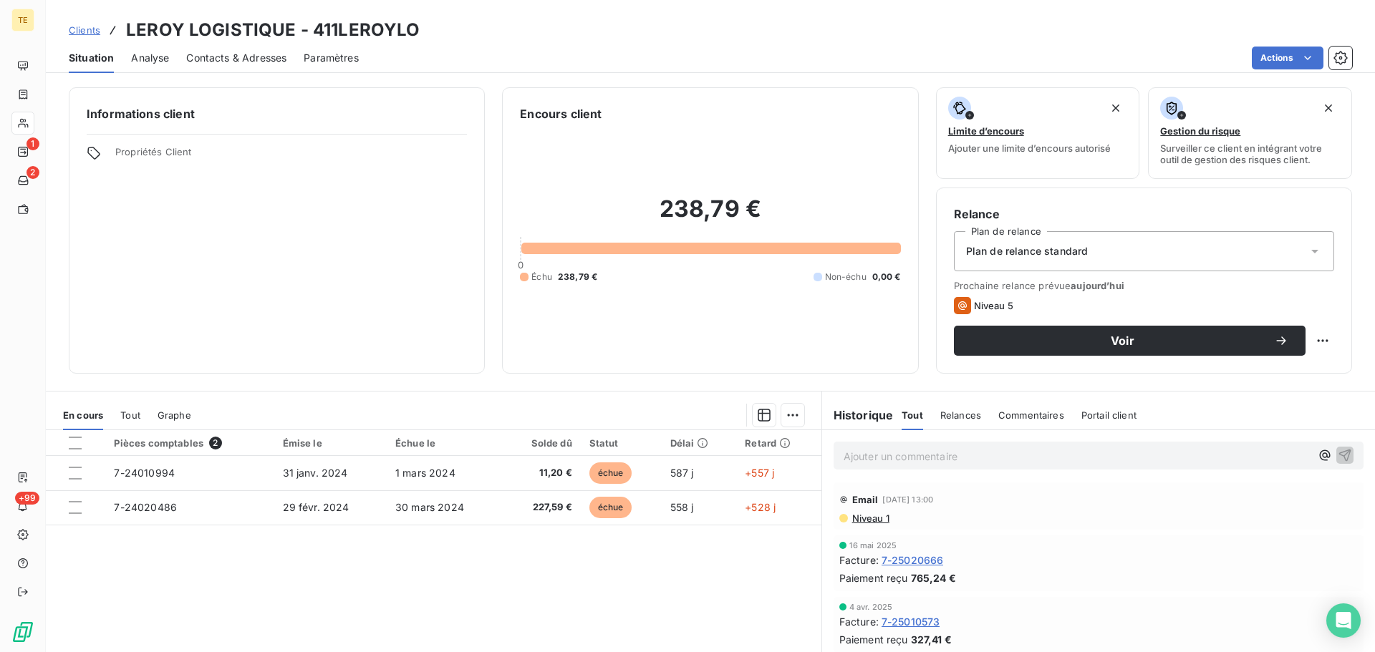
scroll to position [788, 0]
click at [876, 539] on span "Niveau 2" at bounding box center [871, 536] width 41 height 11
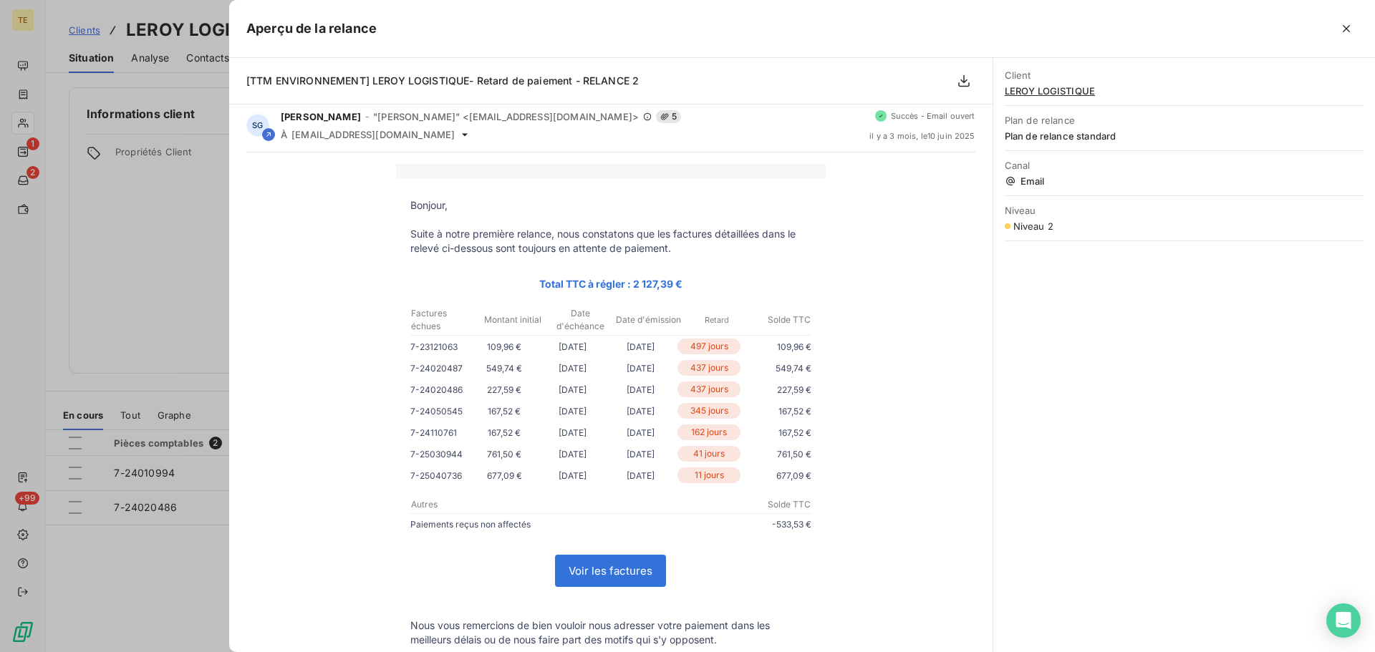
scroll to position [0, 0]
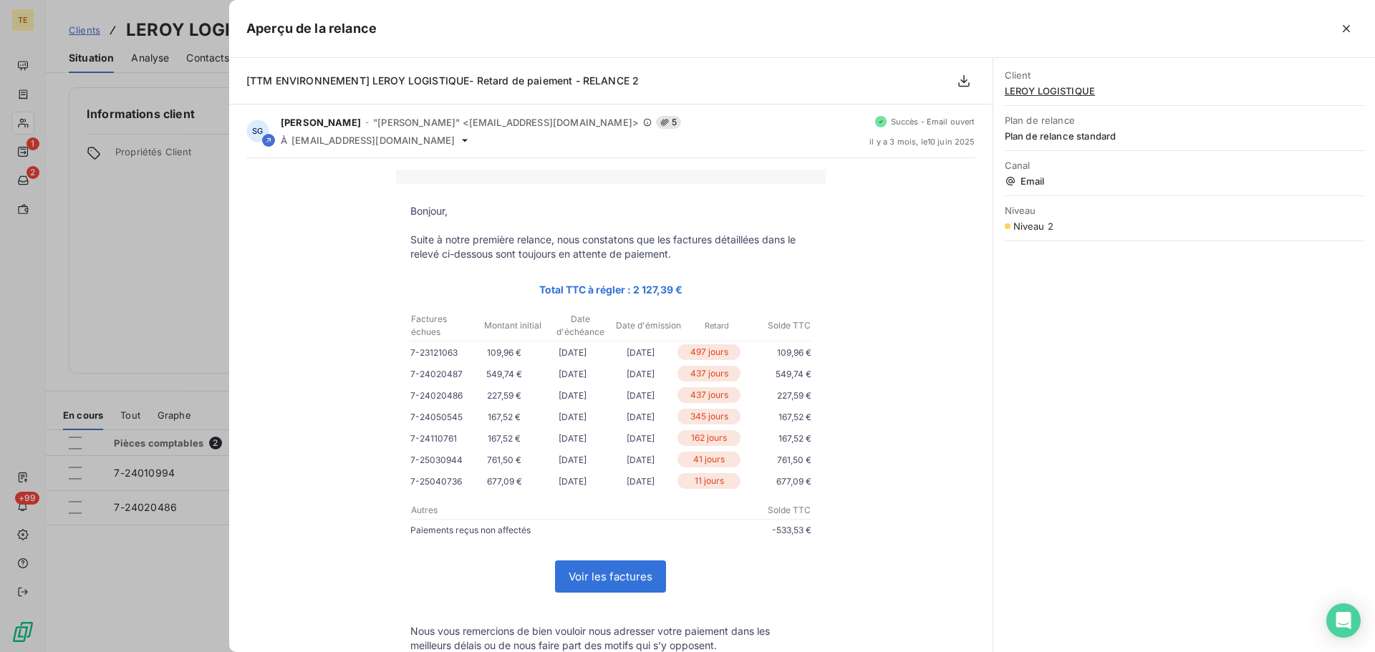
click at [143, 581] on div at bounding box center [687, 326] width 1375 height 652
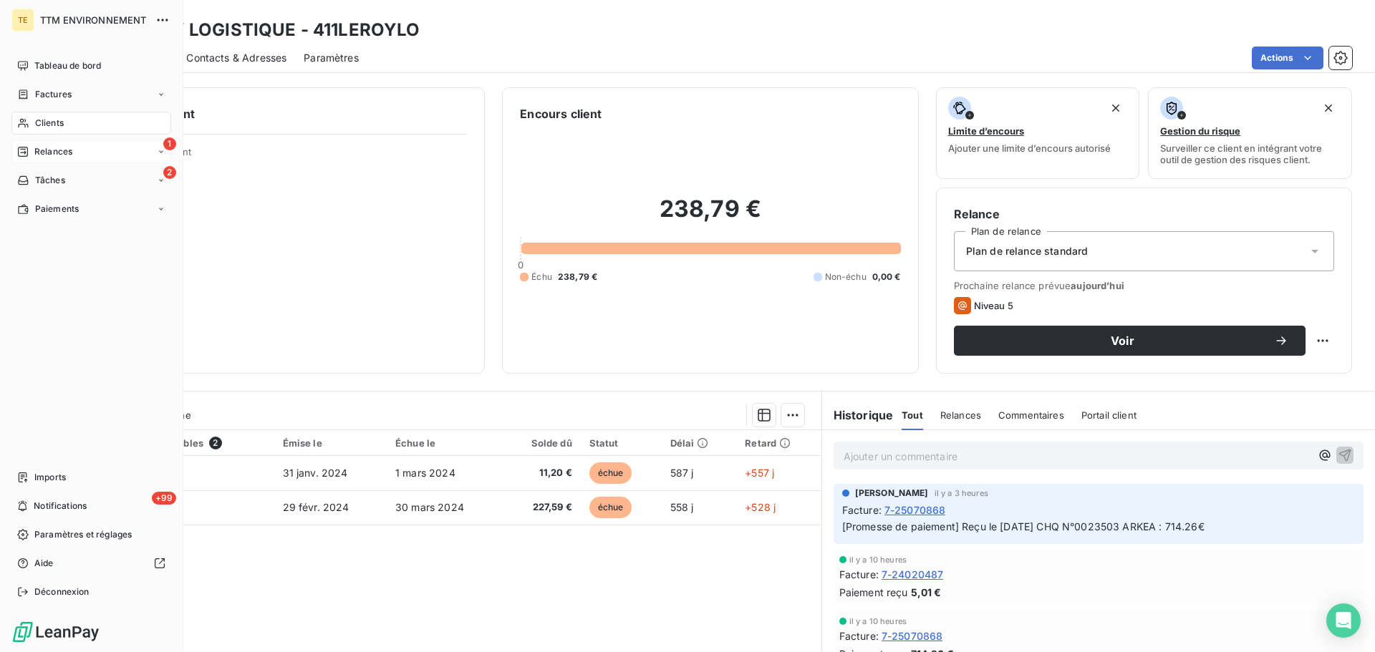
click at [72, 146] on span "Relances" at bounding box center [53, 151] width 38 height 13
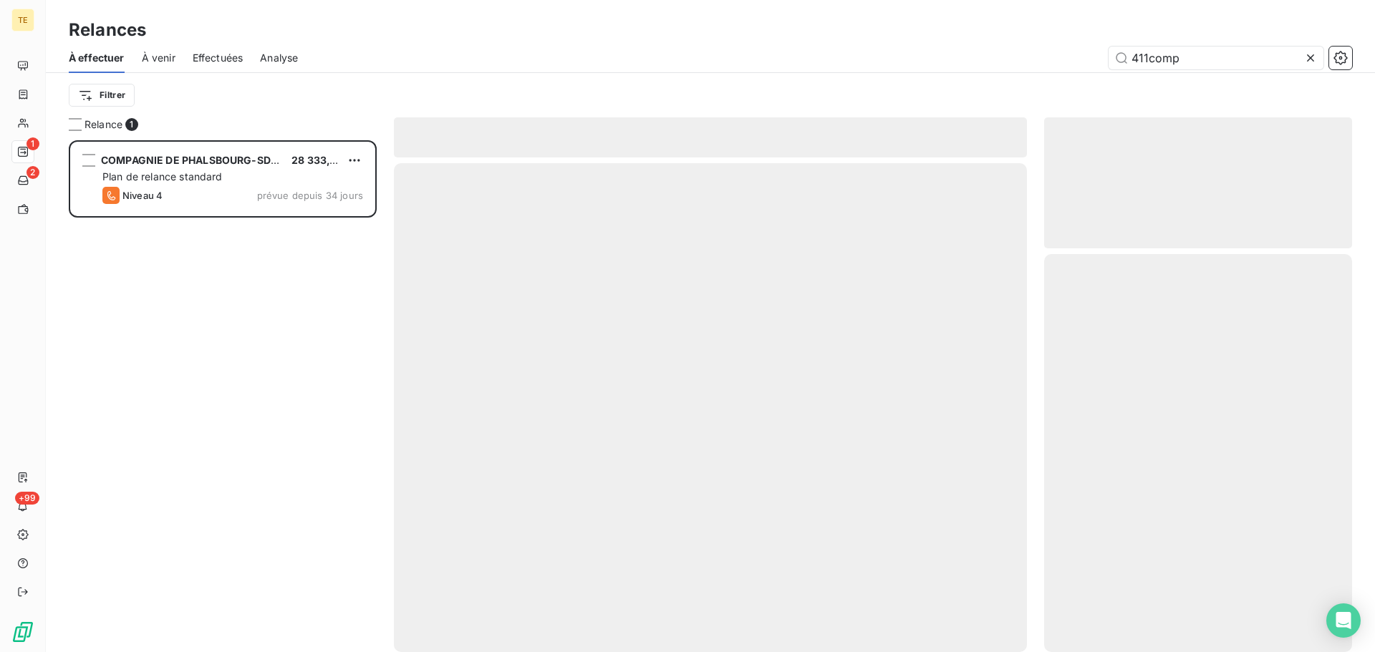
scroll to position [501, 297]
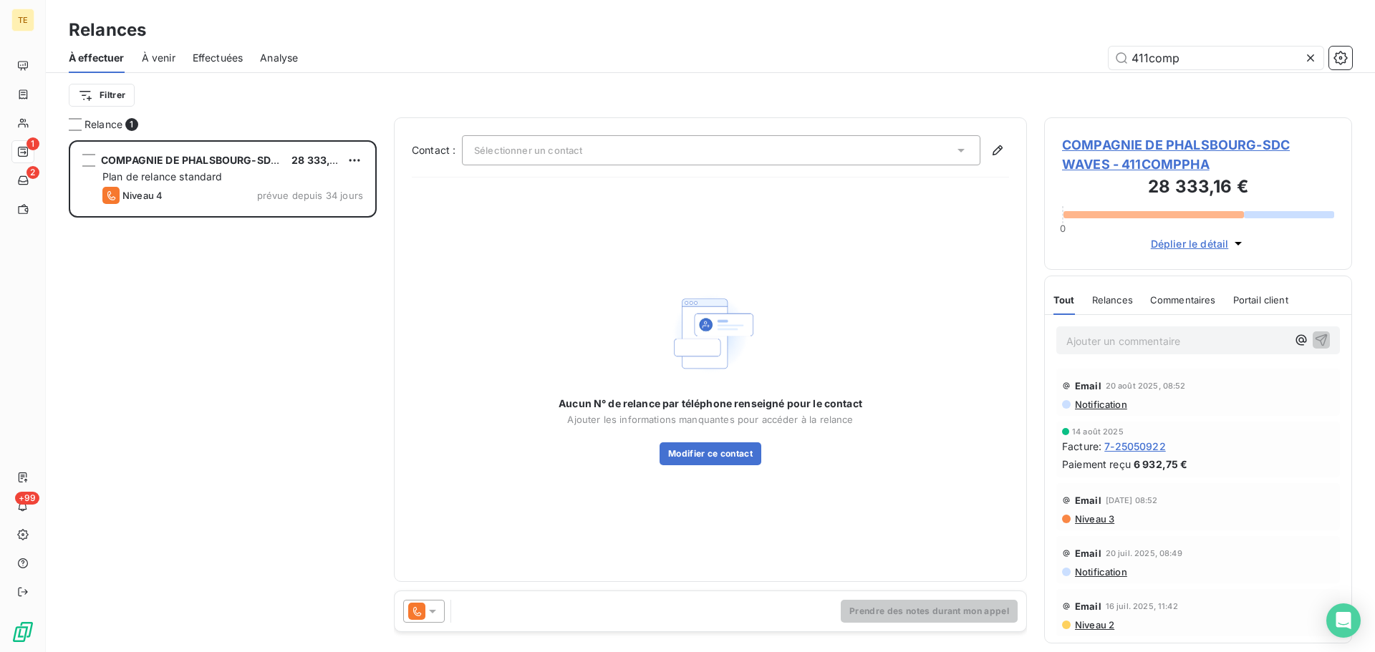
drag, startPoint x: 1183, startPoint y: 62, endPoint x: 748, endPoint y: 90, distance: 435.6
click at [751, 90] on div "À effectuer À venir Effectuées Analyse 411comp Filtrer" at bounding box center [710, 80] width 1329 height 74
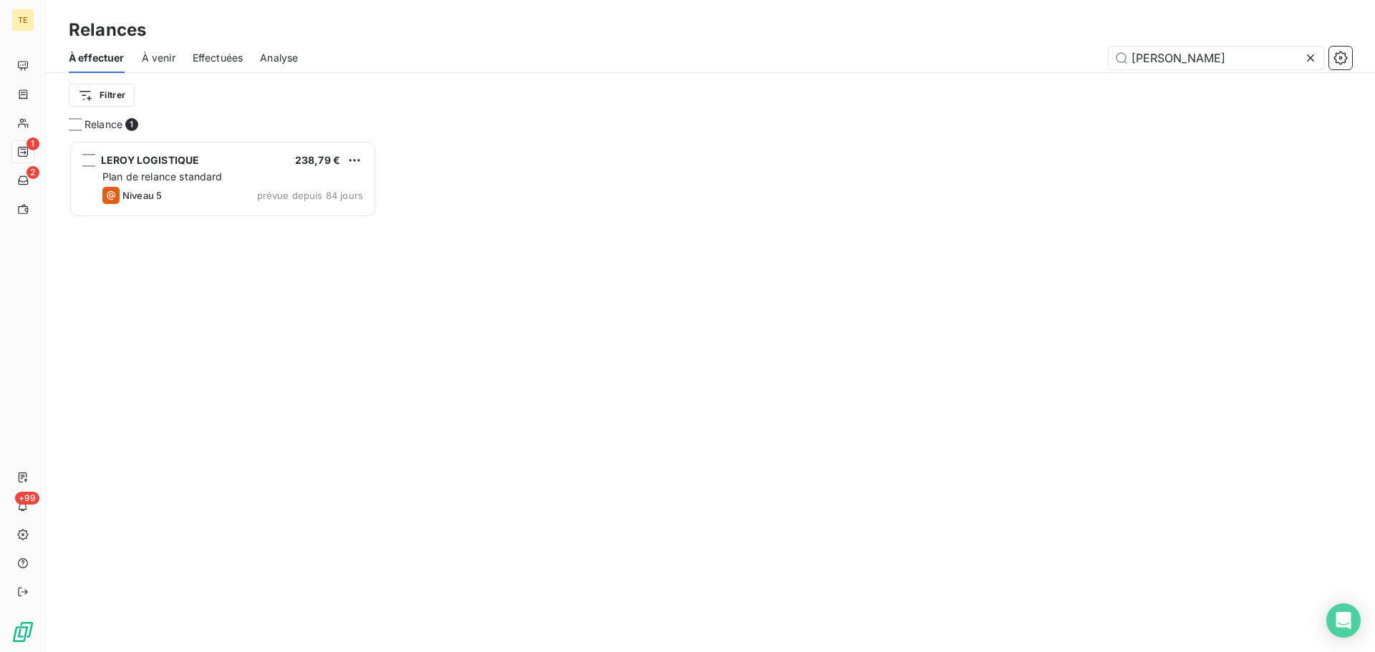
scroll to position [501, 297]
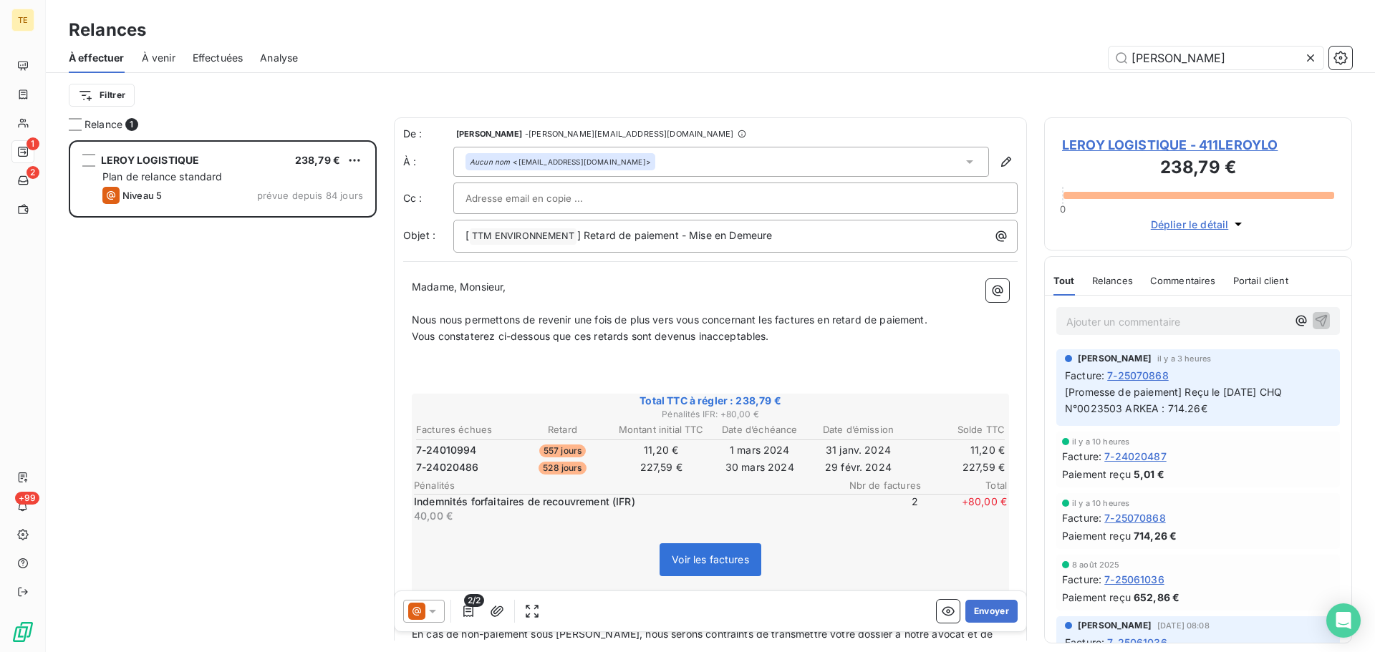
type input "[PERSON_NAME]"
click at [427, 613] on icon at bounding box center [432, 611] width 14 height 14
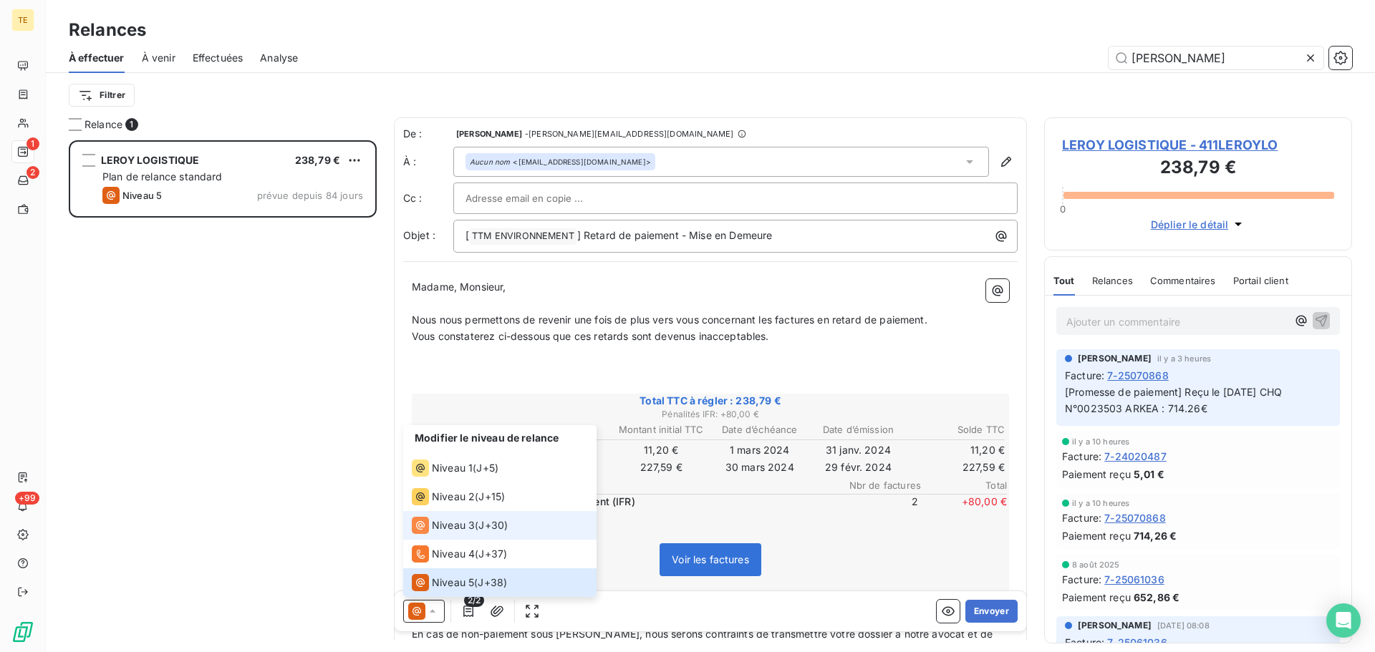
click at [448, 522] on span "Niveau 3" at bounding box center [453, 526] width 43 height 14
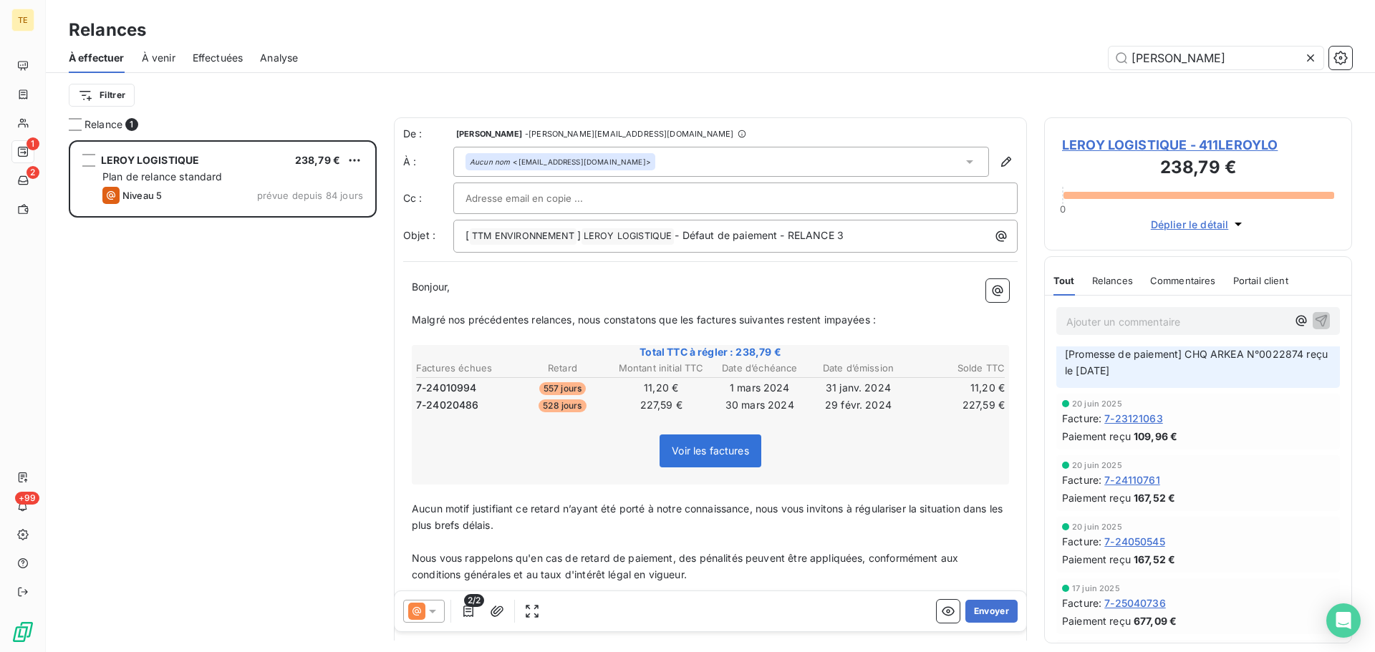
scroll to position [788, 0]
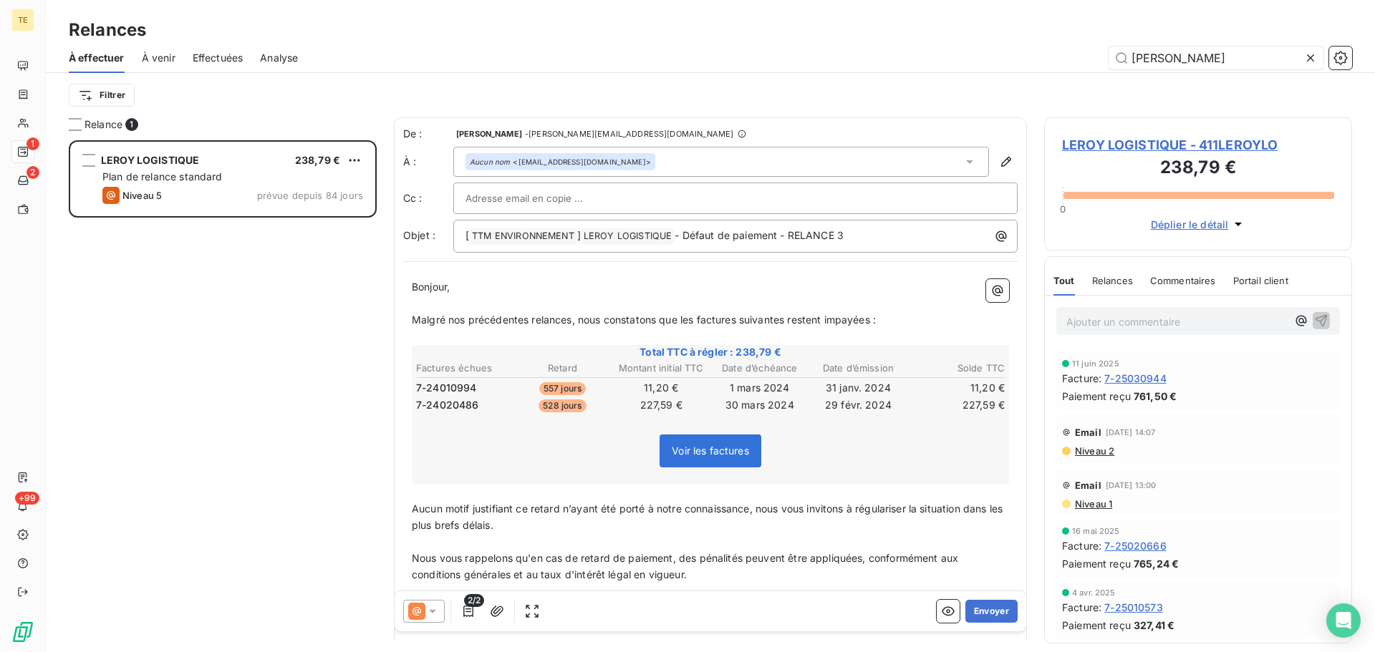
click at [1090, 448] on span "Niveau 2" at bounding box center [1094, 450] width 41 height 11
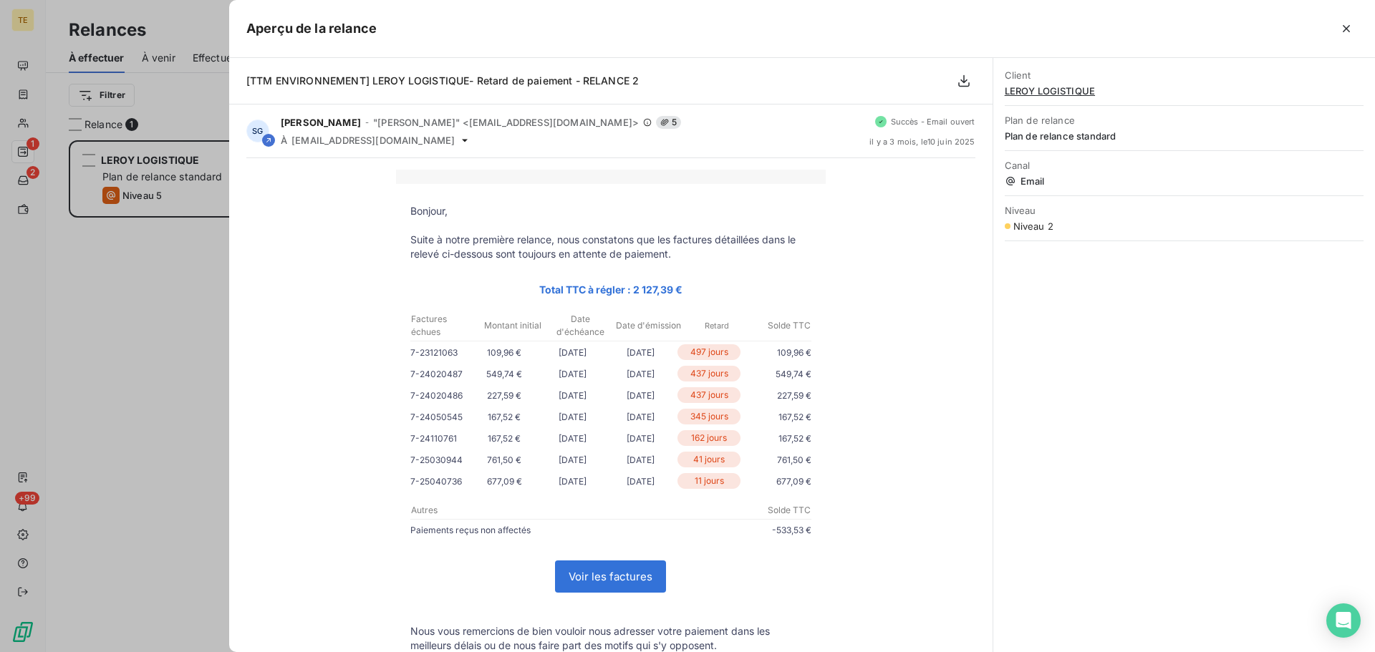
click at [152, 353] on div at bounding box center [687, 326] width 1375 height 652
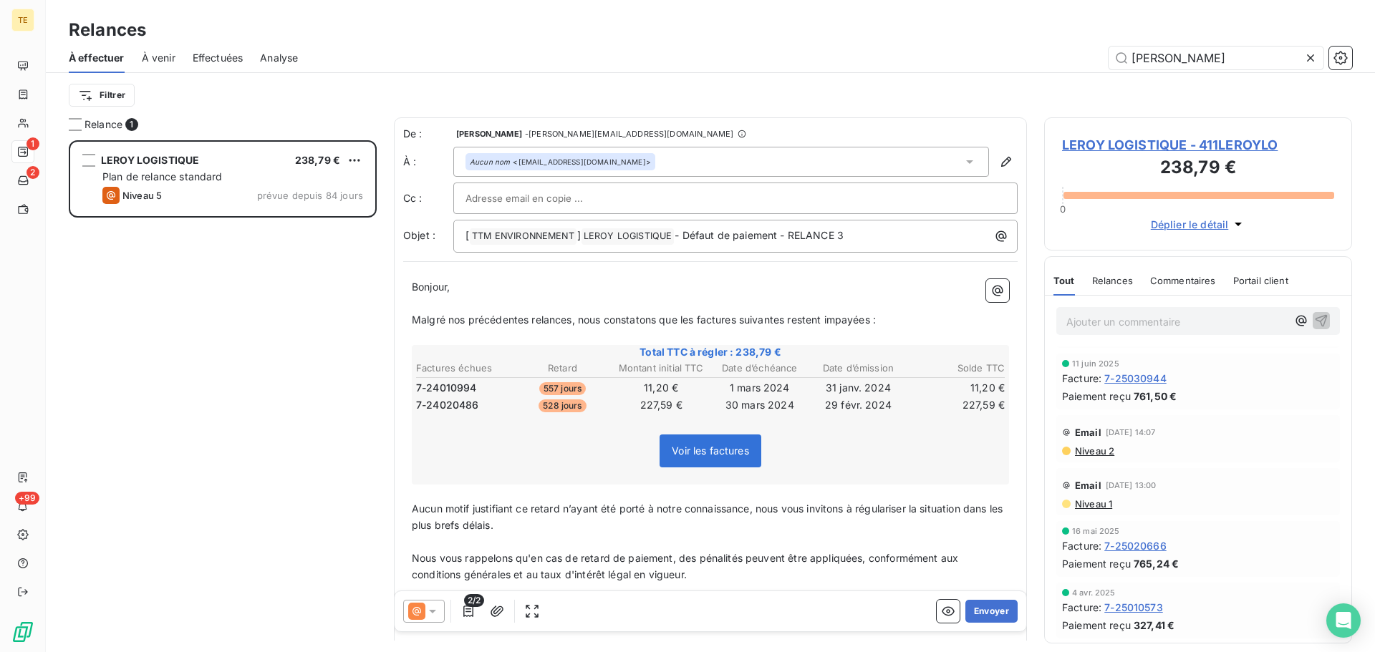
click at [430, 609] on icon at bounding box center [432, 611] width 14 height 14
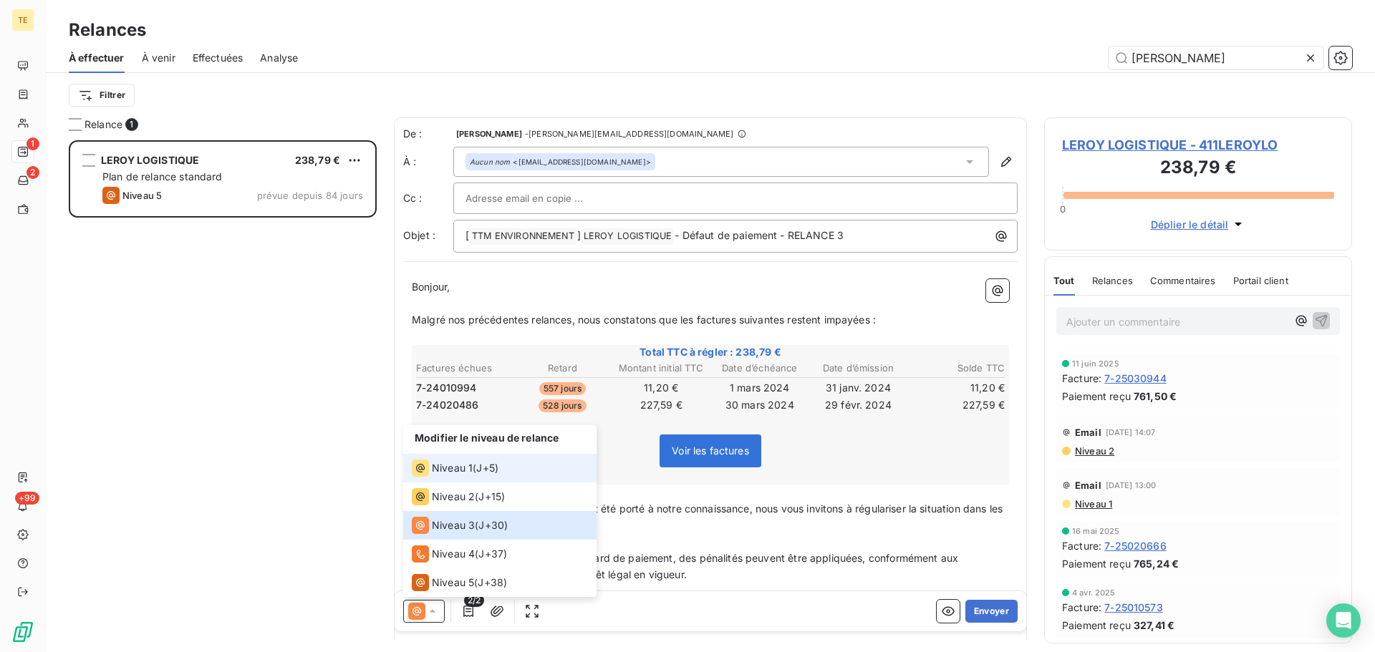
click at [460, 462] on span "Niveau 1" at bounding box center [452, 468] width 41 height 14
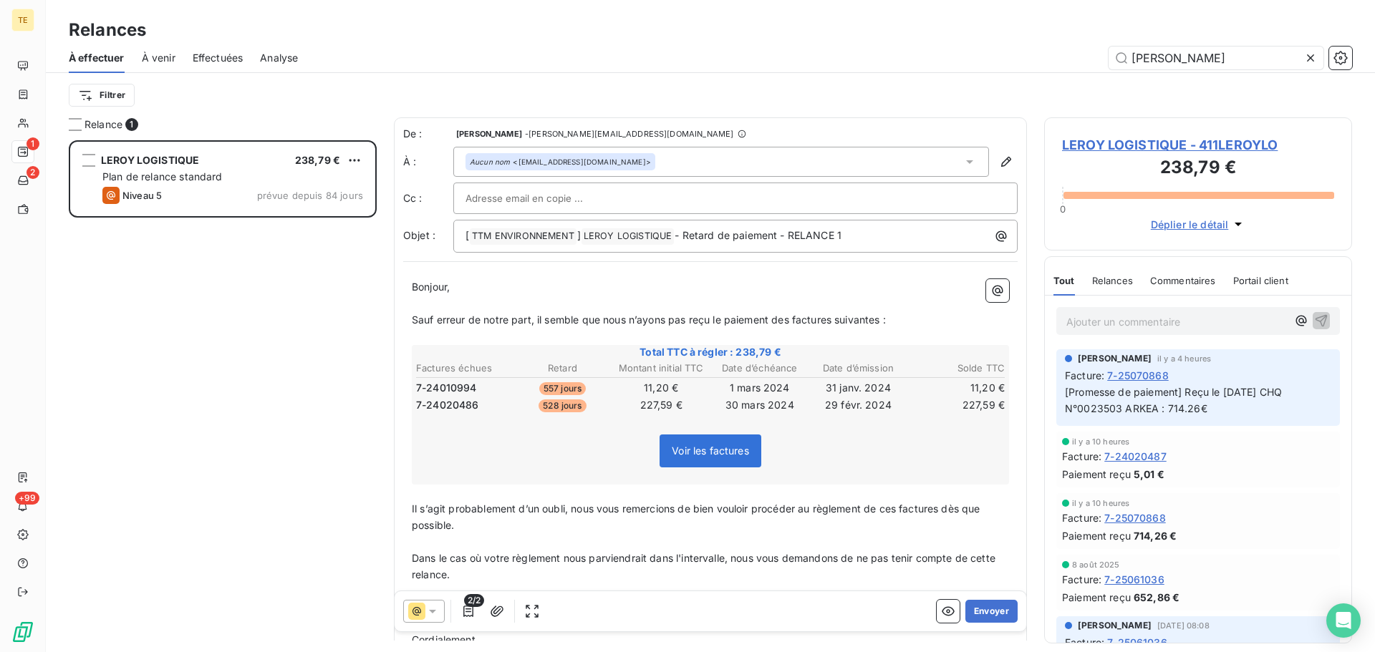
click at [433, 611] on icon at bounding box center [432, 612] width 7 height 4
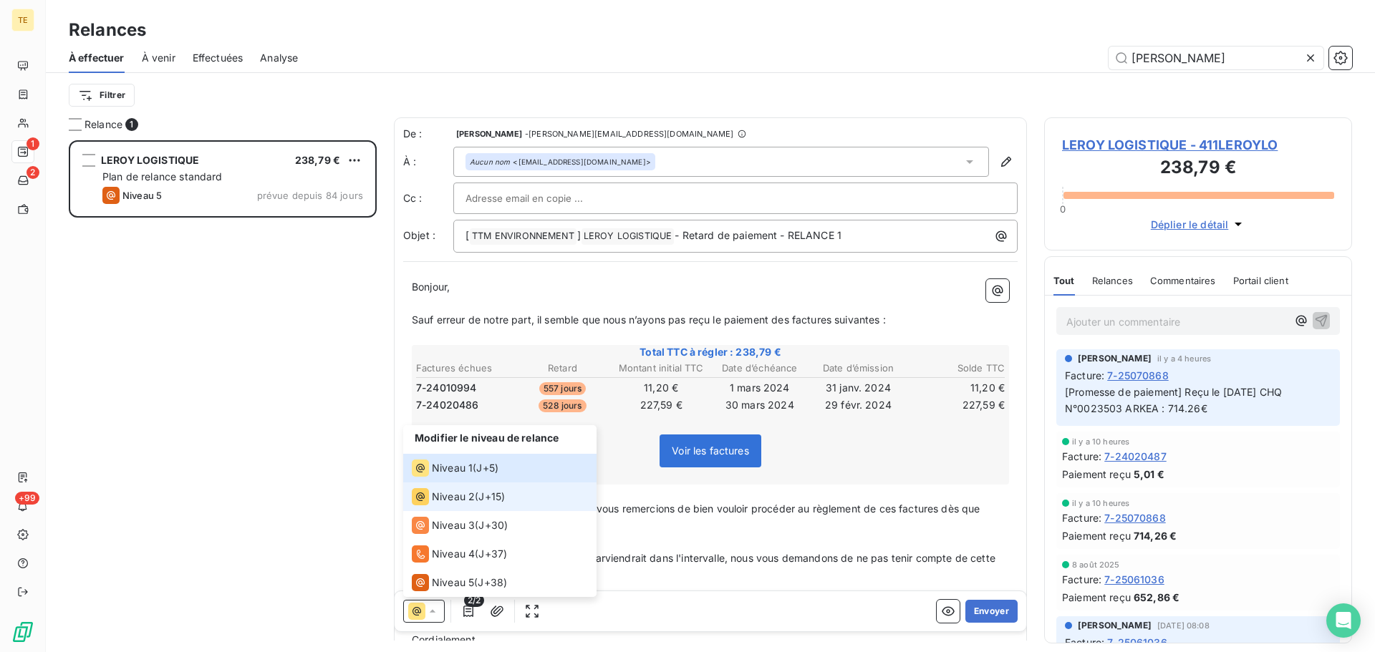
click at [460, 490] on span "Niveau 2" at bounding box center [453, 497] width 43 height 14
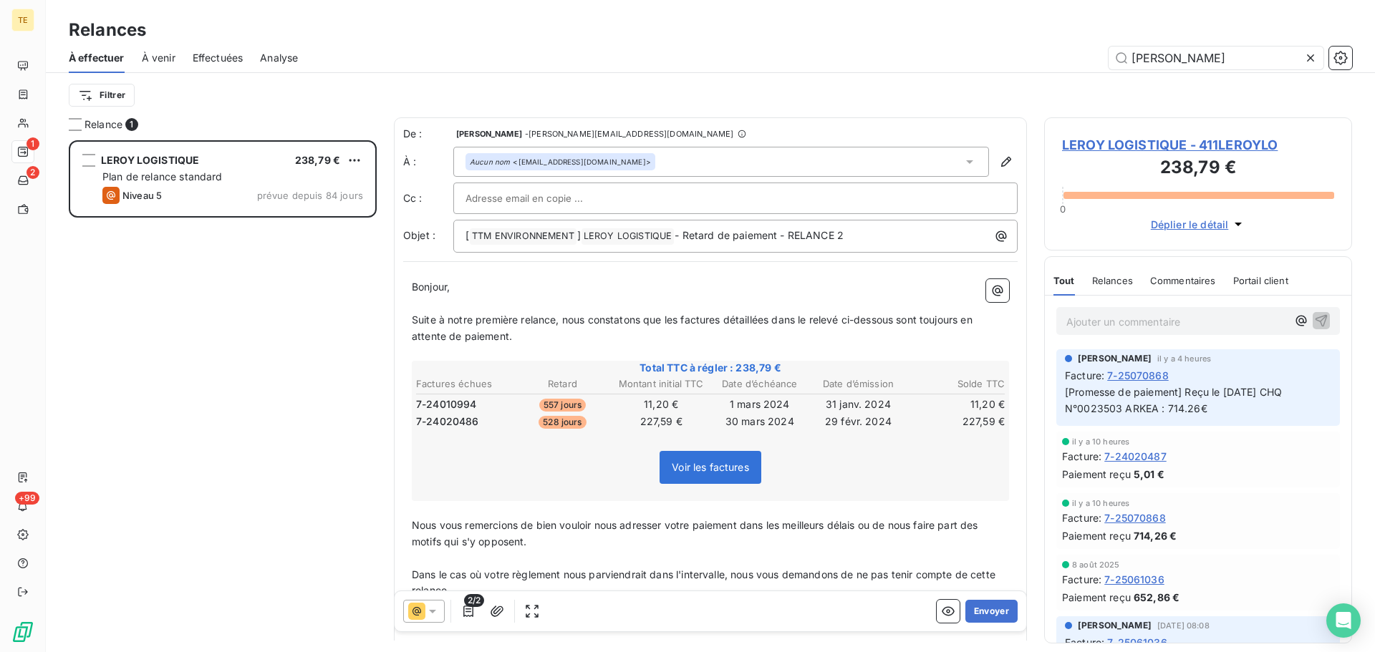
click at [433, 612] on icon at bounding box center [432, 612] width 7 height 4
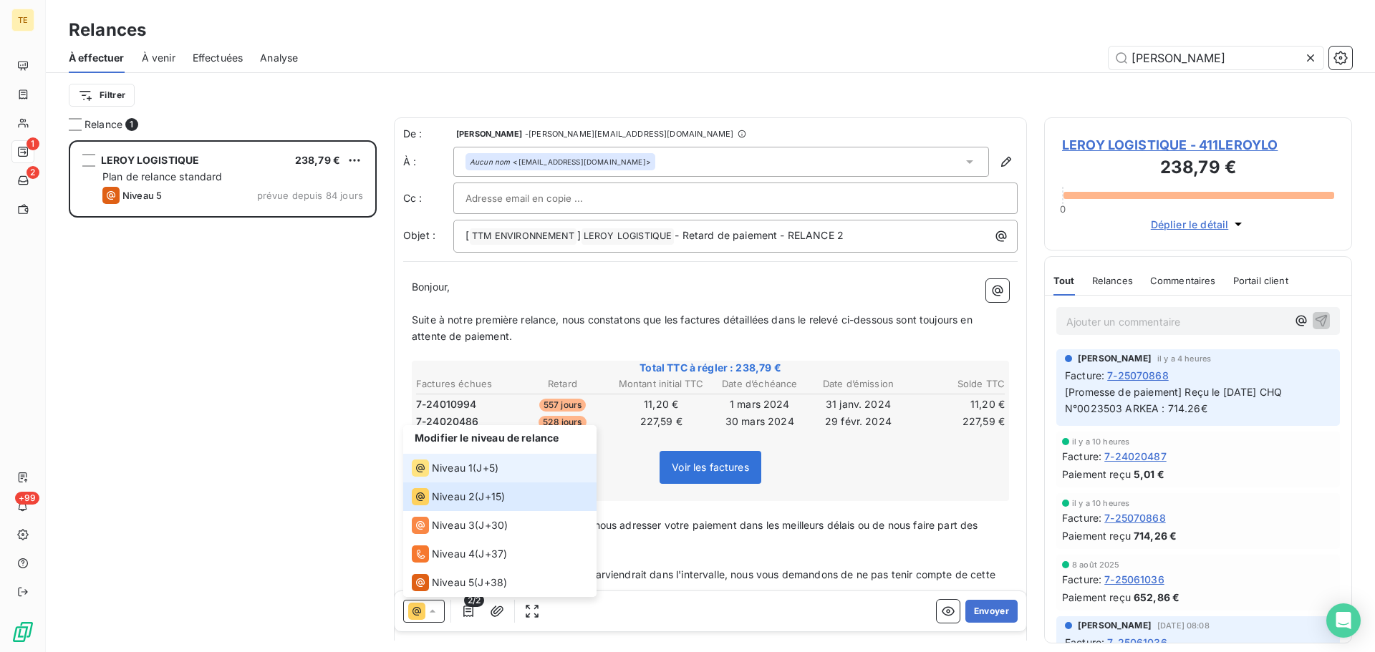
click at [459, 466] on span "Niveau 1" at bounding box center [452, 468] width 41 height 14
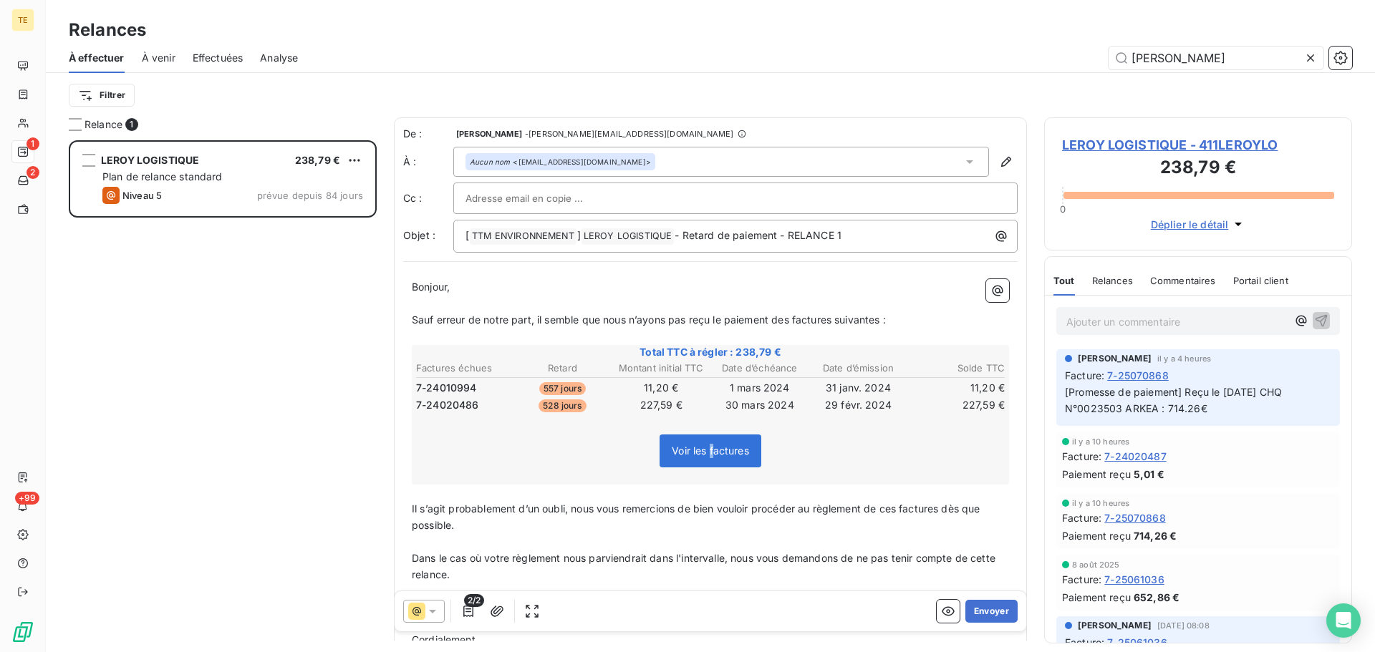
click at [708, 453] on span "Voir les factures" at bounding box center [710, 451] width 77 height 12
click at [443, 609] on div at bounding box center [424, 611] width 42 height 23
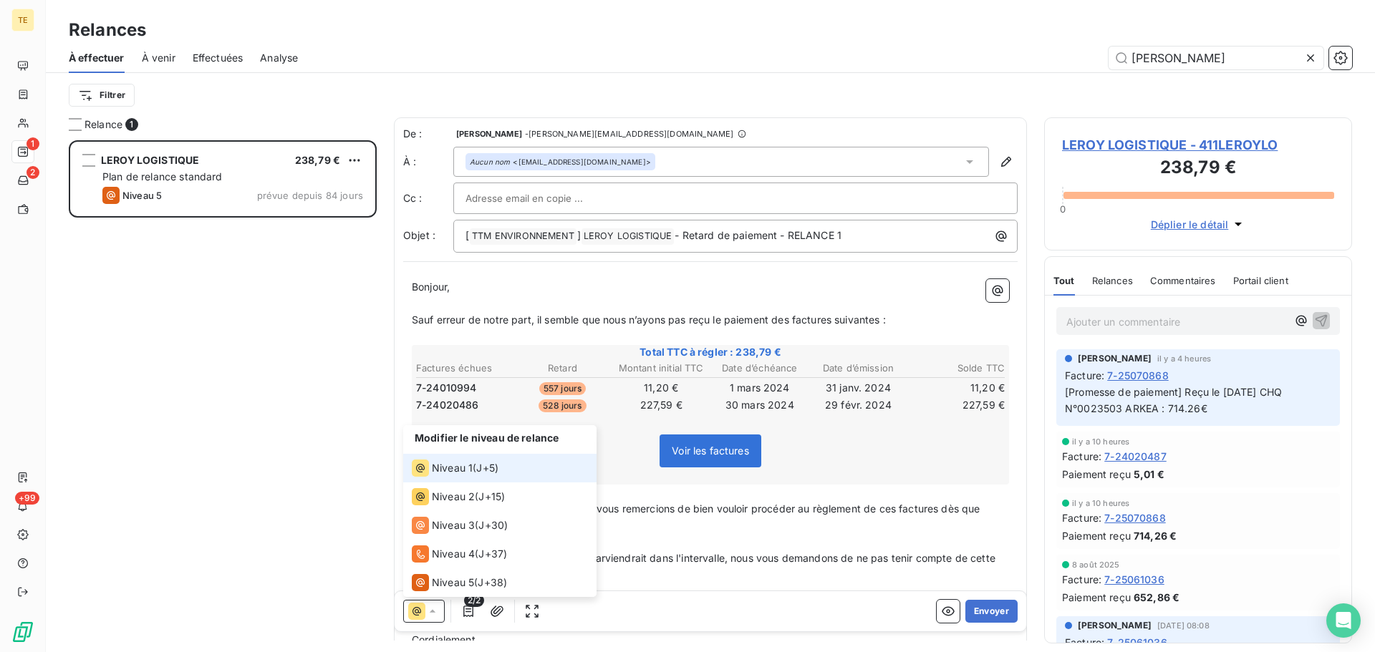
click at [453, 466] on span "Niveau 1" at bounding box center [452, 468] width 41 height 14
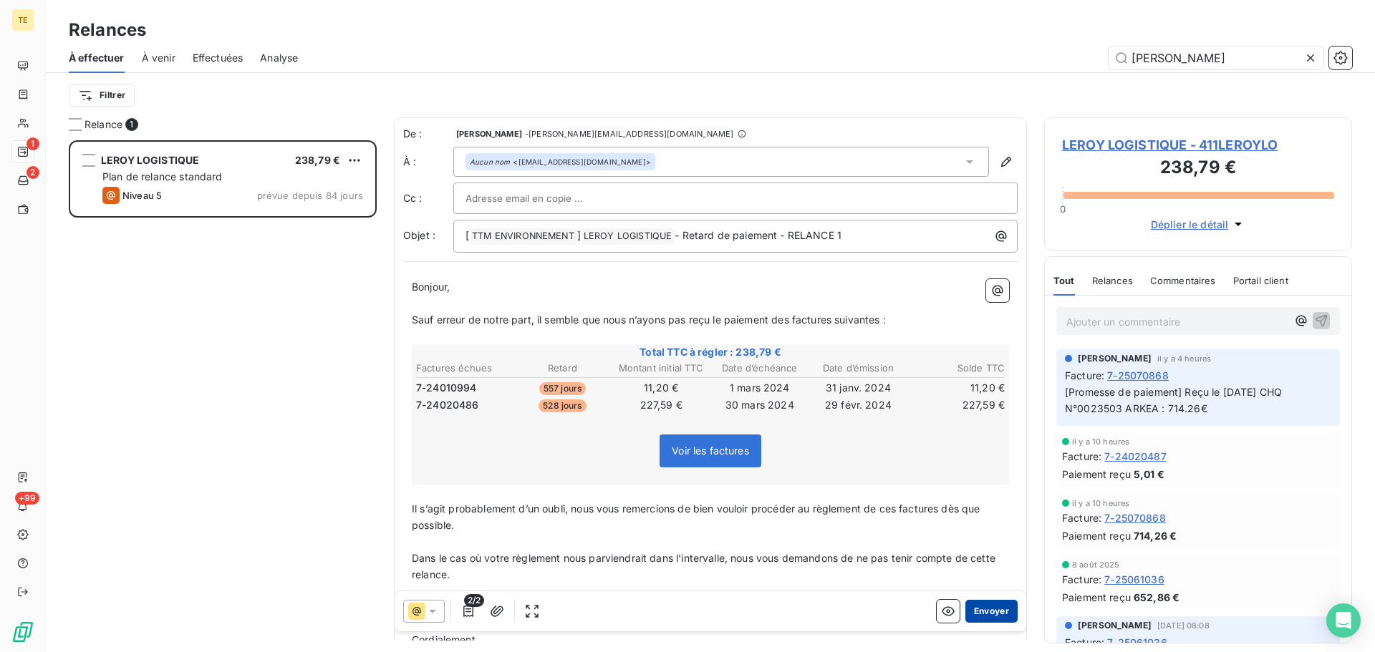
click at [986, 608] on button "Envoyer" at bounding box center [991, 611] width 52 height 23
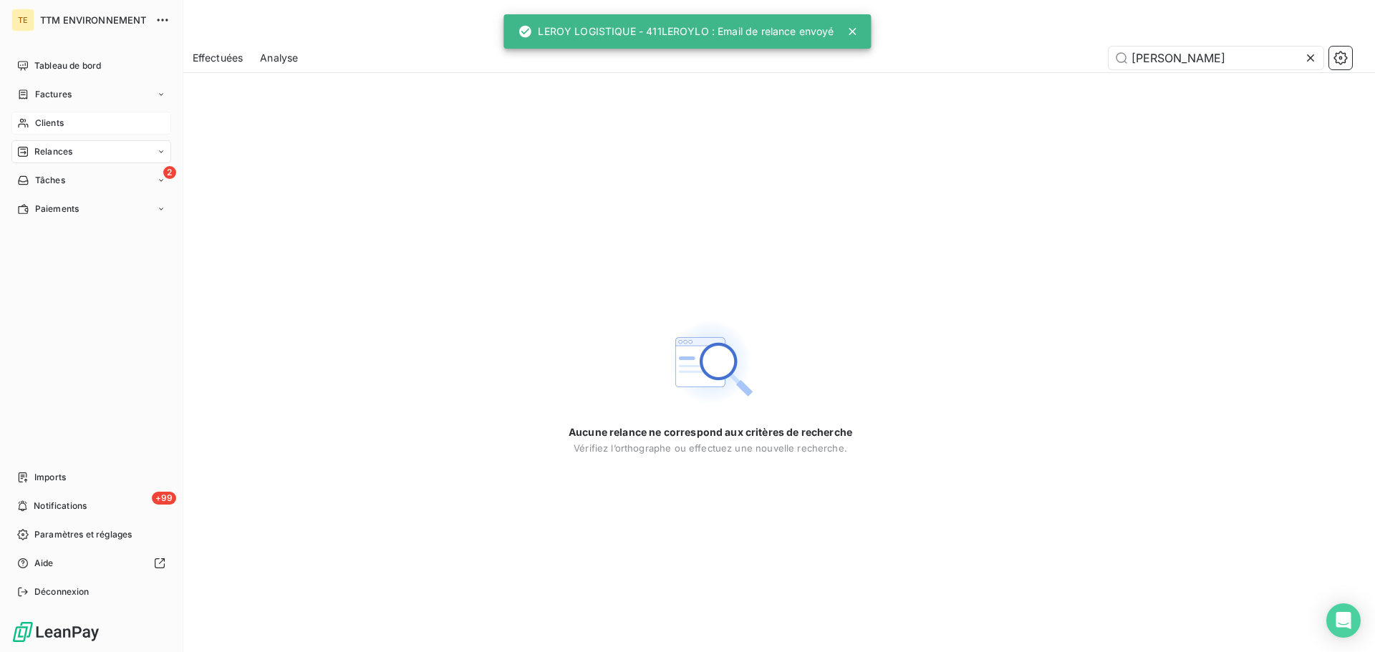
click at [78, 127] on div "Clients" at bounding box center [91, 123] width 160 height 23
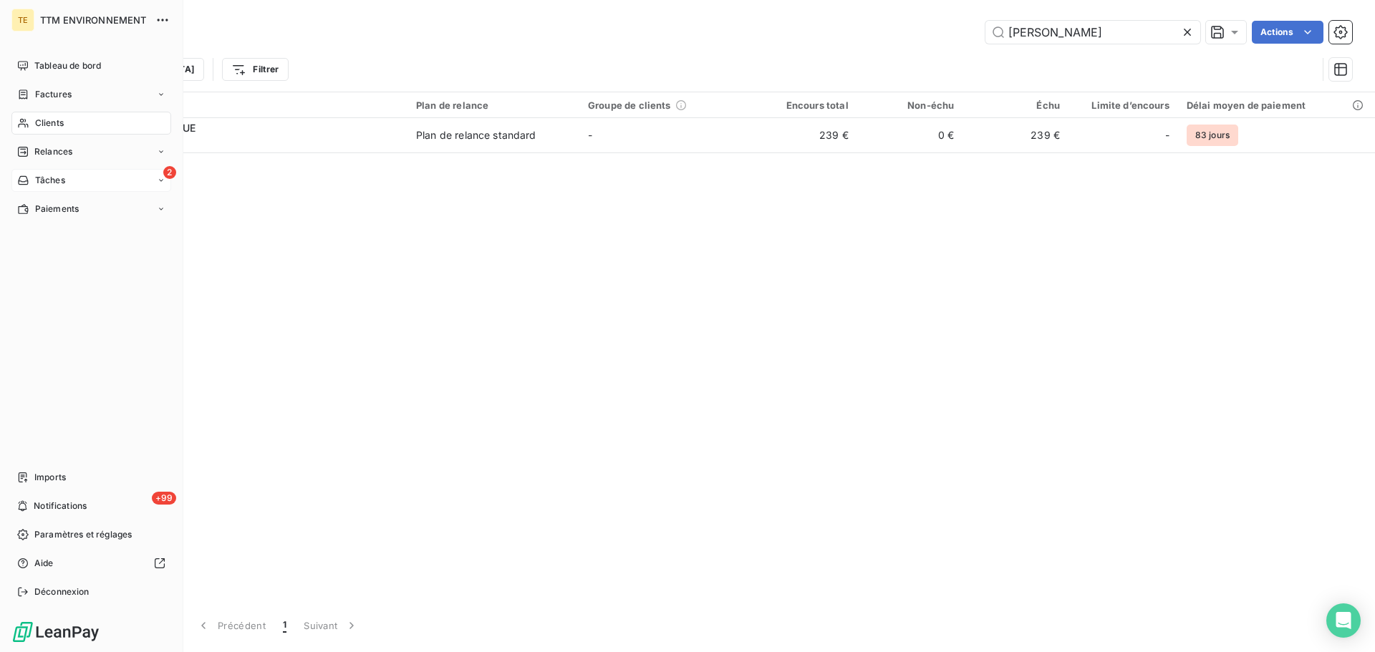
click at [72, 178] on div "2 Tâches" at bounding box center [91, 180] width 160 height 23
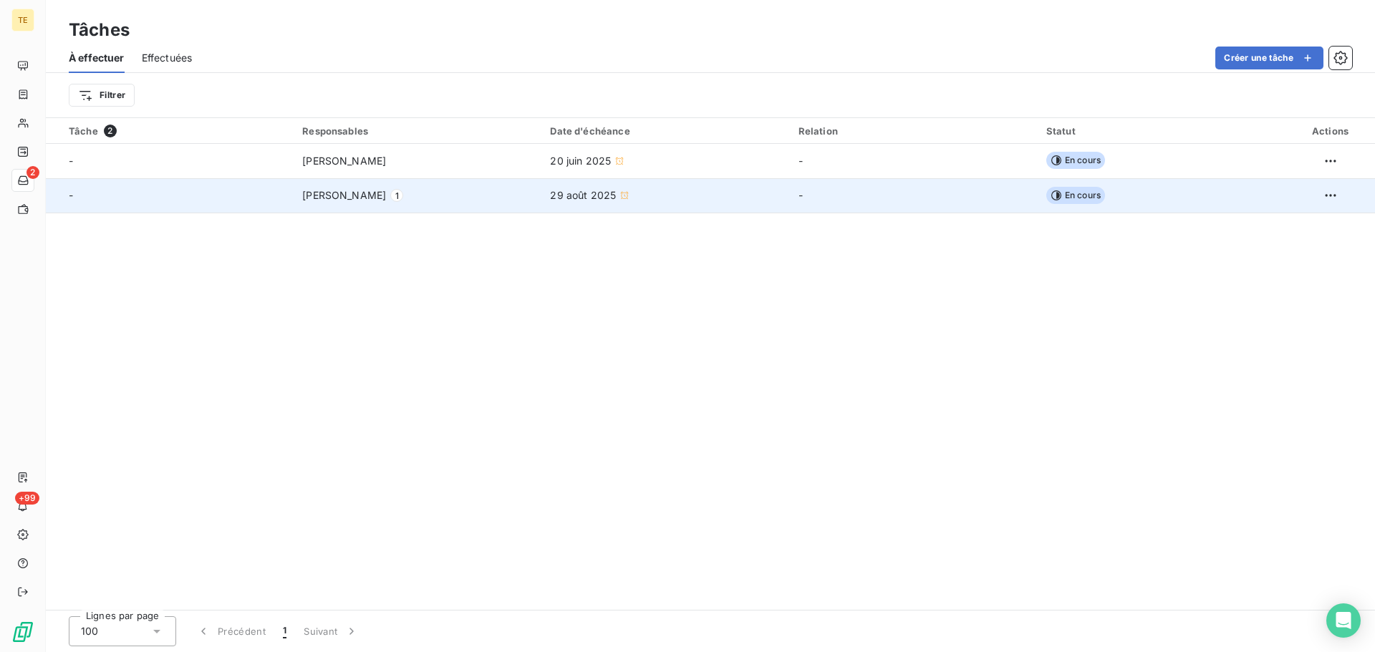
click at [594, 196] on span "29 août 2025" at bounding box center [583, 195] width 66 height 14
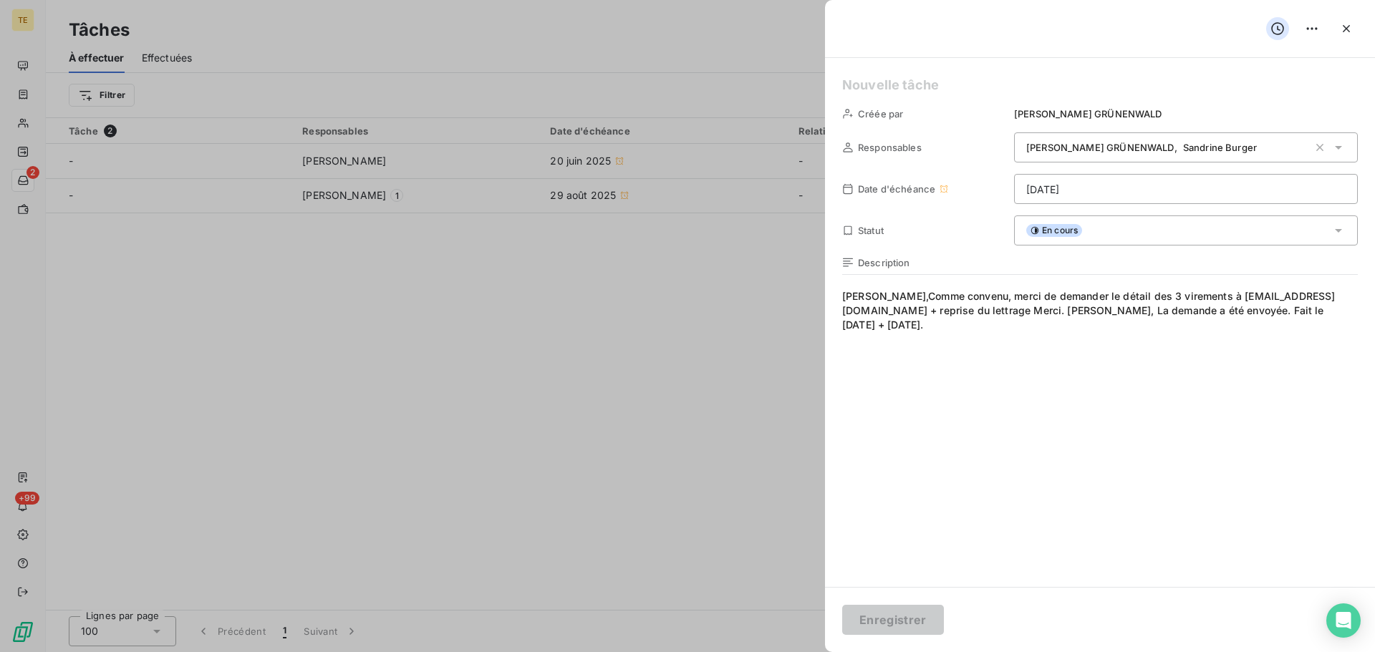
click at [271, 348] on div at bounding box center [687, 326] width 1375 height 652
click at [1348, 32] on icon "button" at bounding box center [1346, 28] width 14 height 14
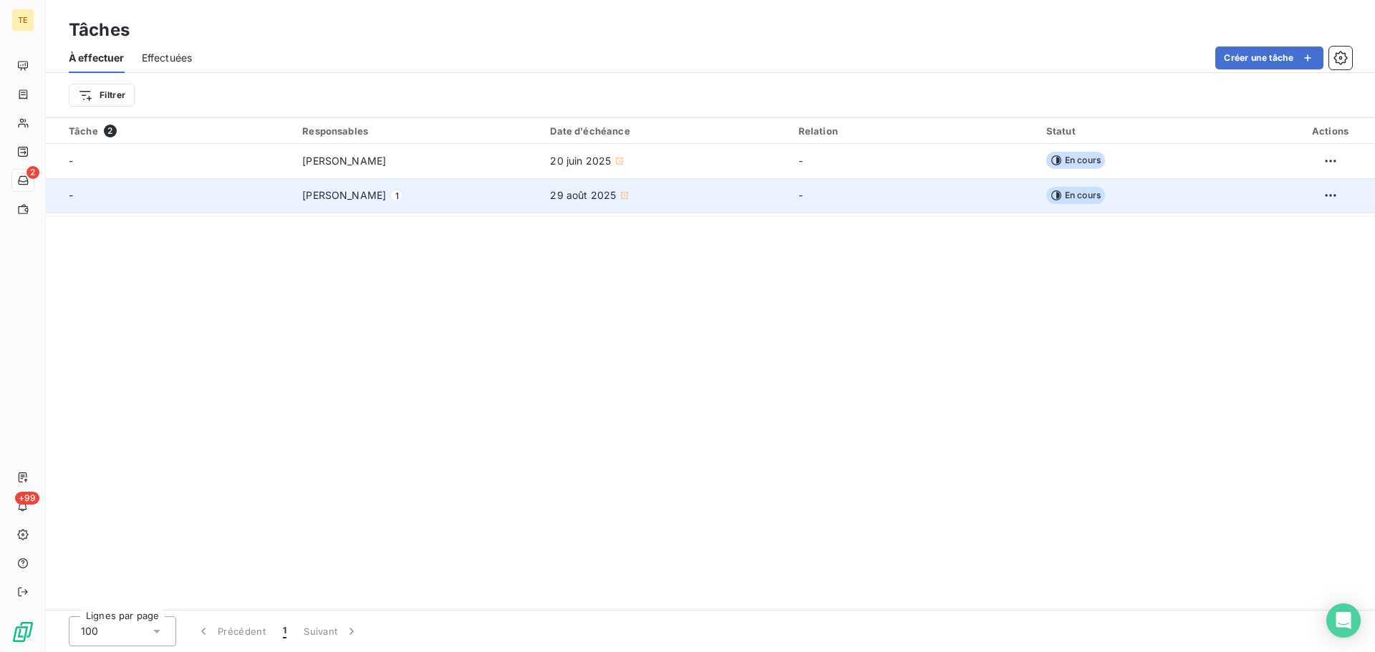
click at [347, 191] on span "[PERSON_NAME]" at bounding box center [344, 195] width 84 height 14
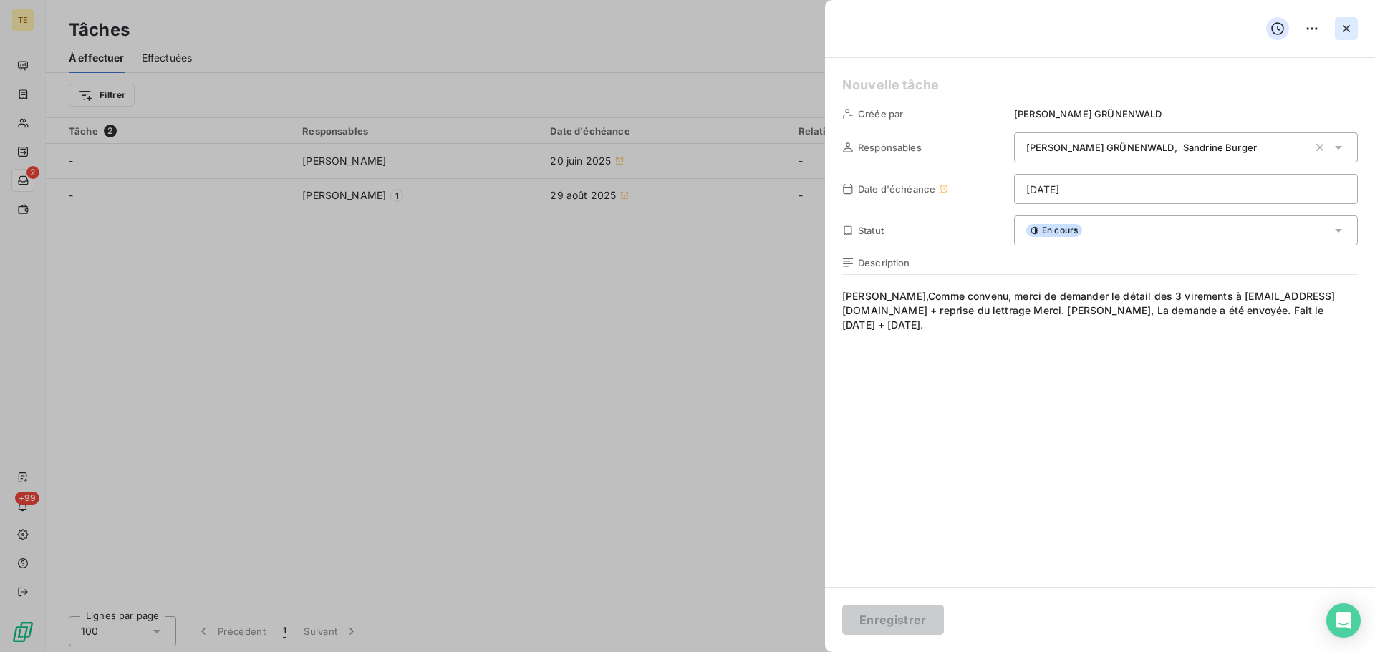
click at [1351, 26] on icon "button" at bounding box center [1346, 28] width 14 height 14
